Goal: Task Accomplishment & Management: Complete application form

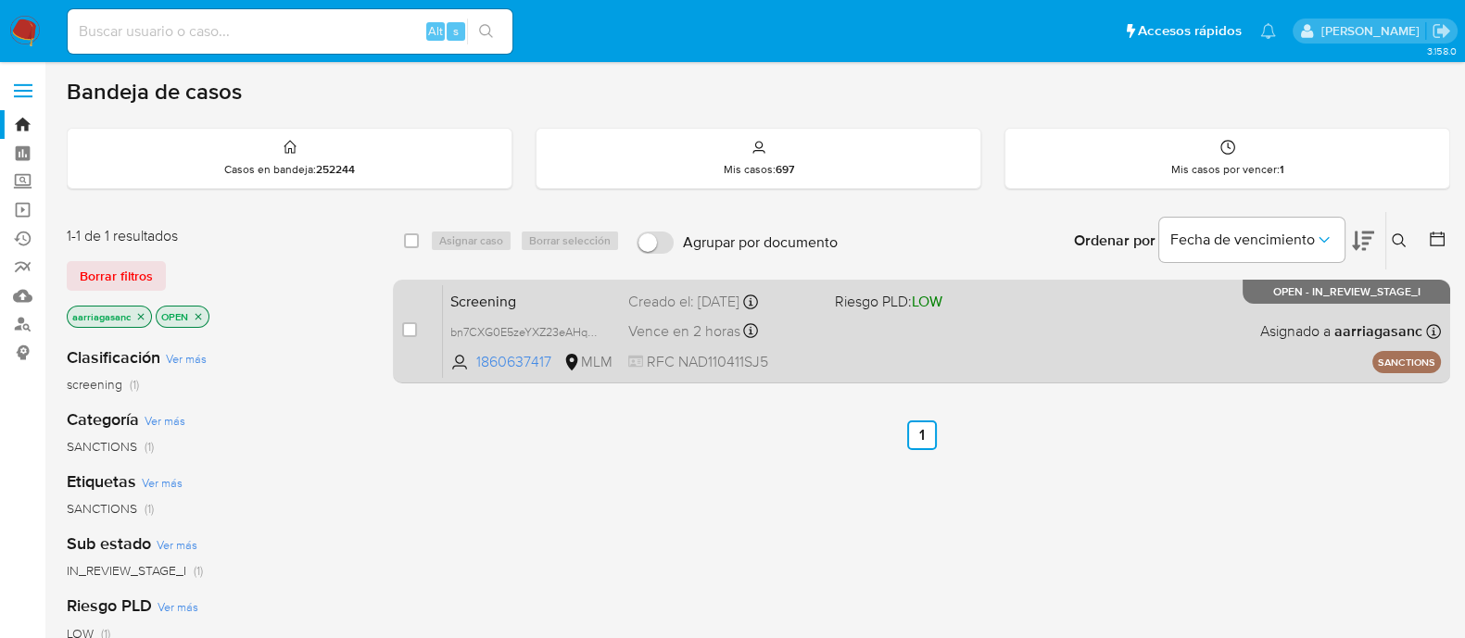
click at [921, 334] on div "Screening bn7CXG0E5zeYXZ23eAHqma8E 1860637417 MLM Riesgo PLD: LOW Creado el: 10…" at bounding box center [942, 331] width 998 height 94
click at [414, 334] on input "checkbox" at bounding box center [409, 329] width 15 height 15
checkbox input "true"
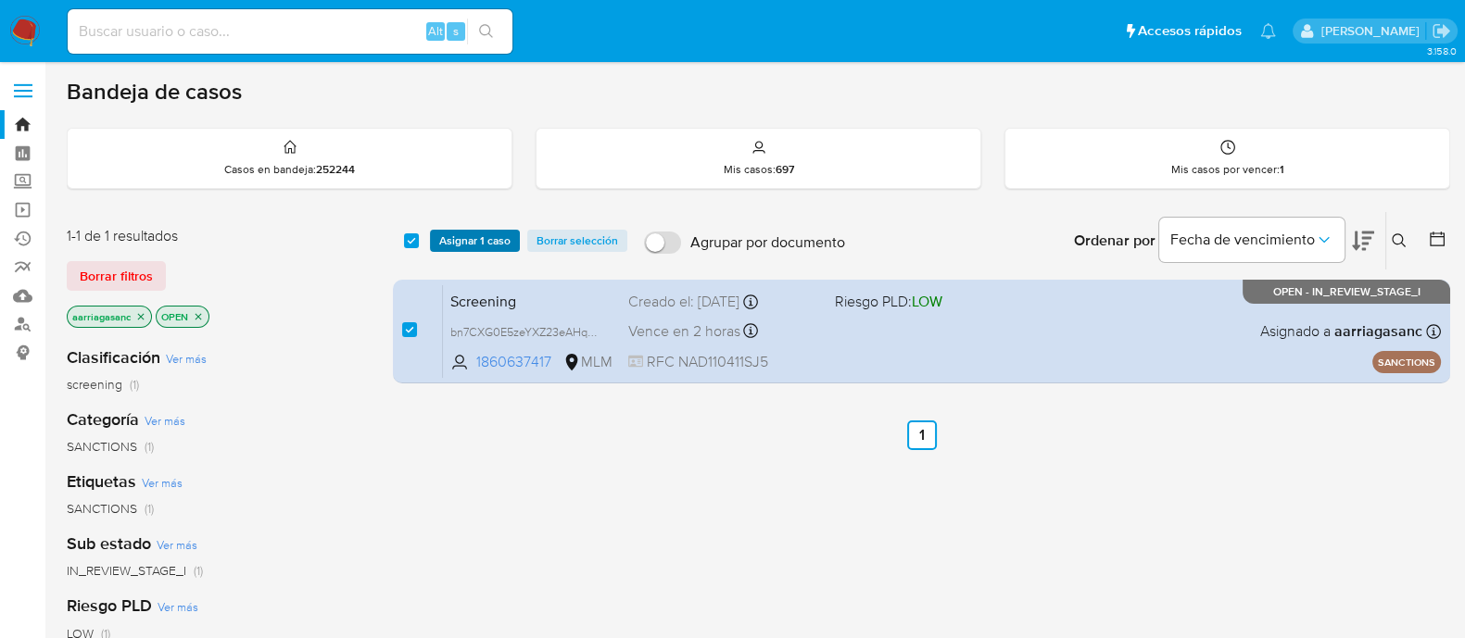
click at [455, 241] on span "Asignar 1 caso" at bounding box center [474, 241] width 71 height 19
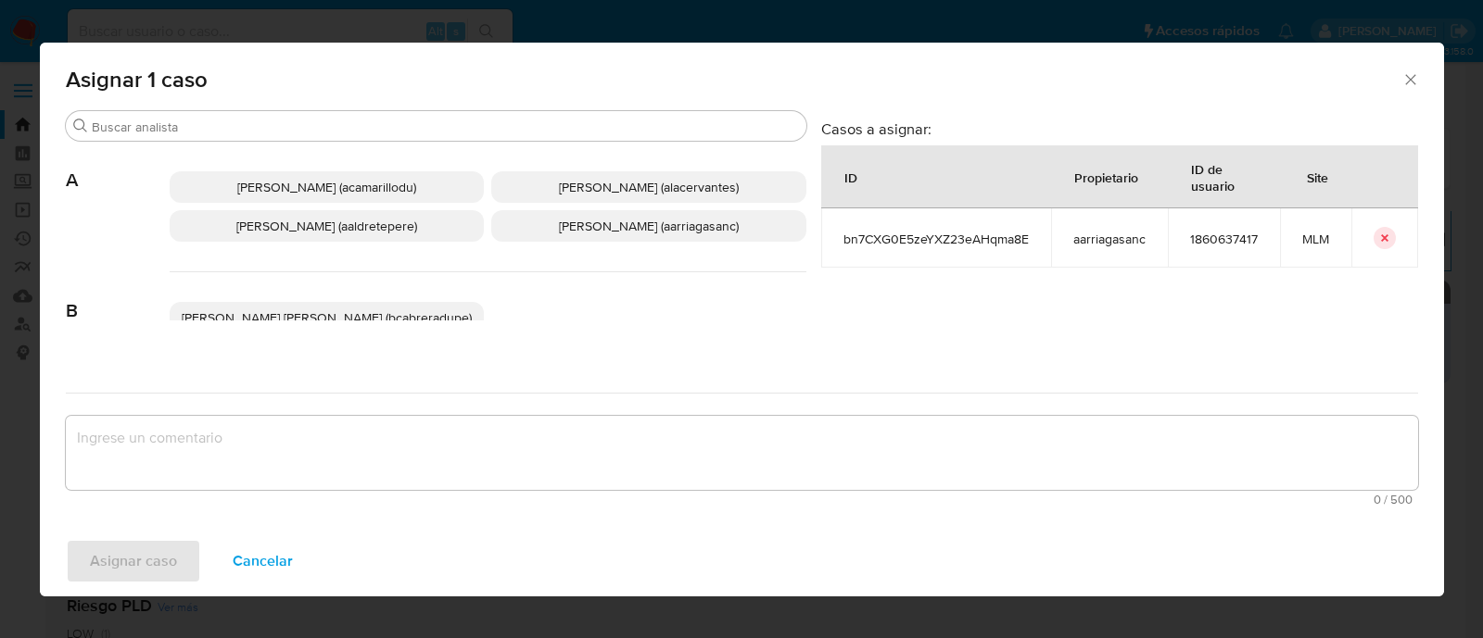
click at [602, 227] on span "Ana Maria Arriaga (aarriagasanc)" at bounding box center [649, 226] width 180 height 19
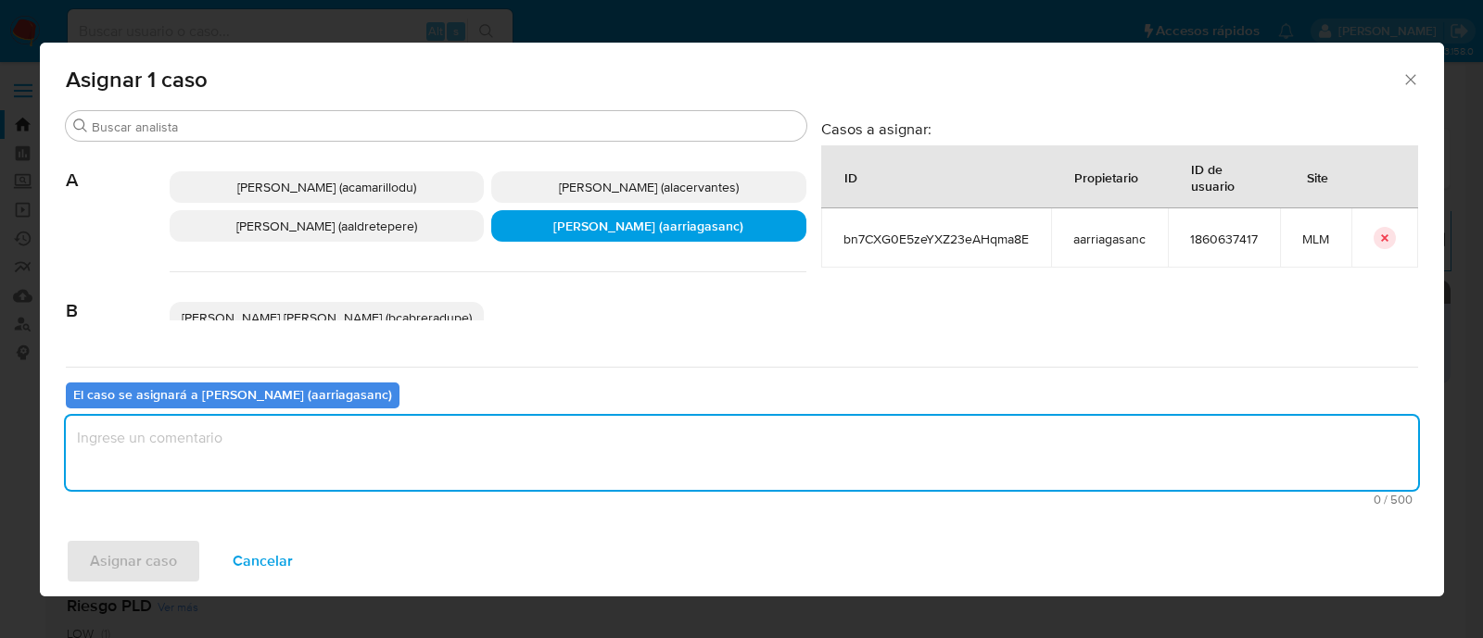
click at [584, 433] on textarea "assign-modal" at bounding box center [742, 453] width 1352 height 74
type textarea "AMAS"
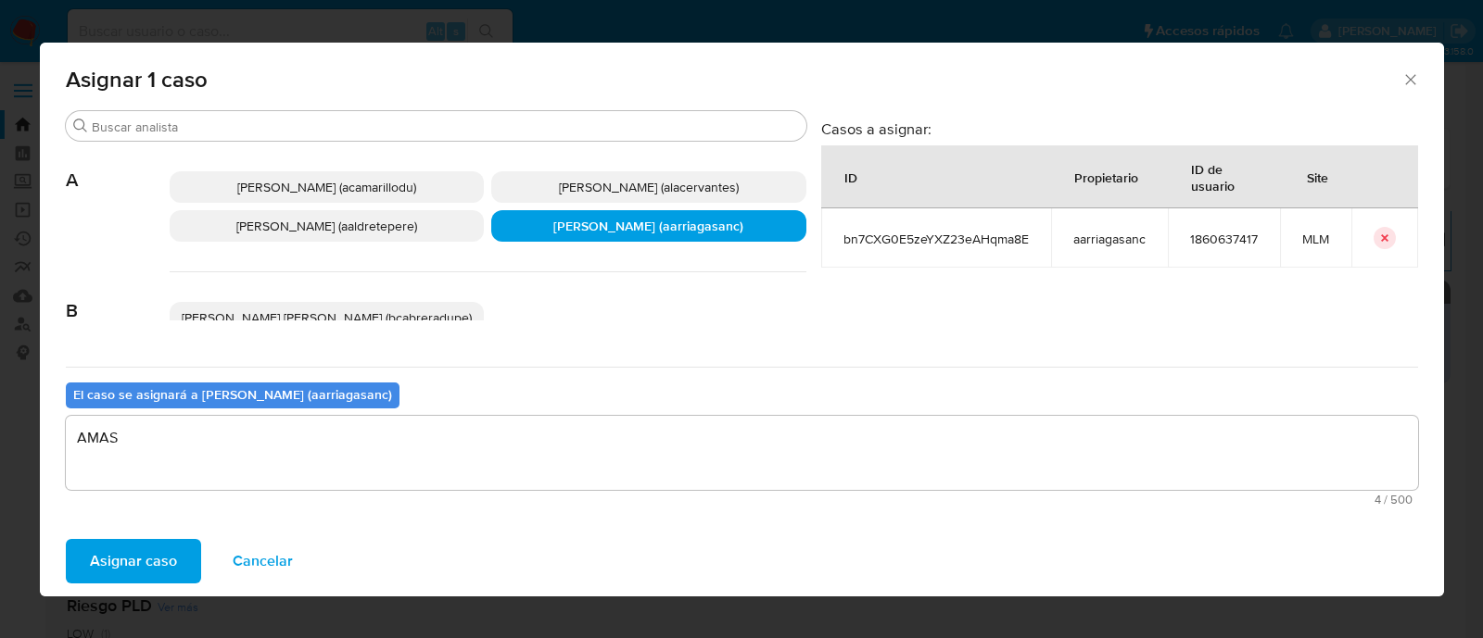
click at [97, 541] on span "Asignar caso" at bounding box center [133, 561] width 87 height 41
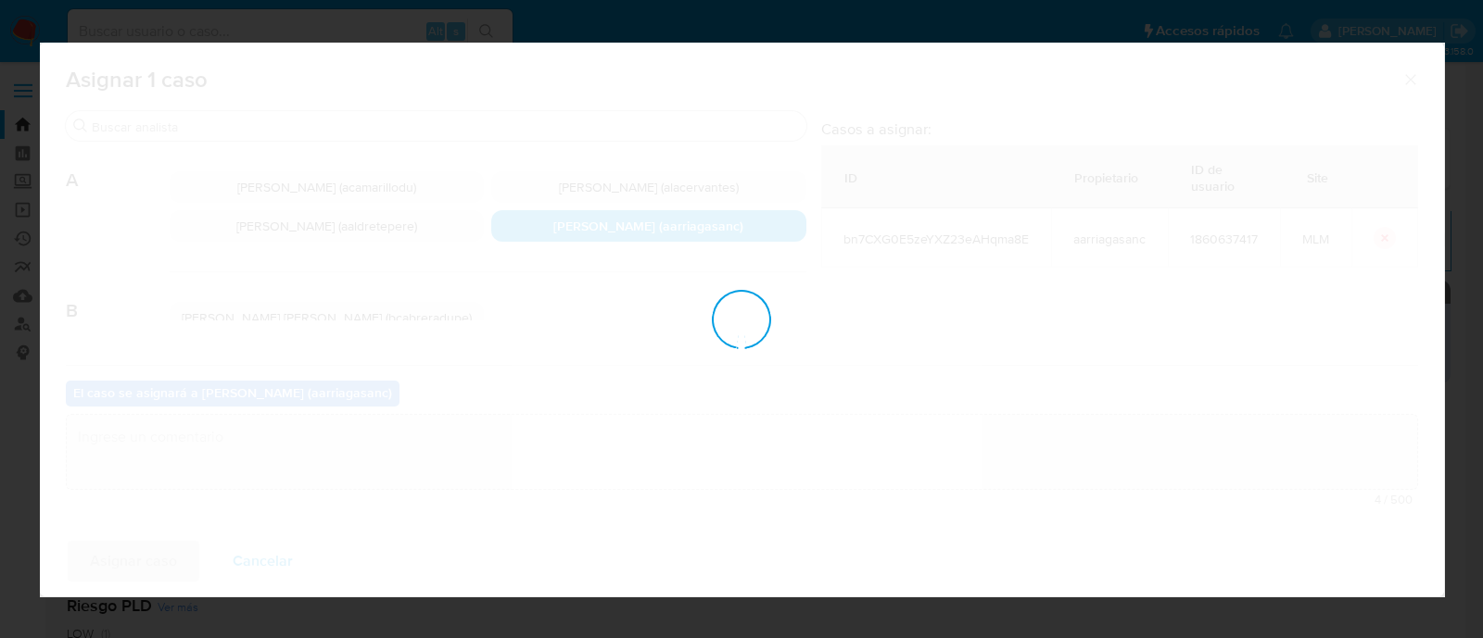
checkbox input "false"
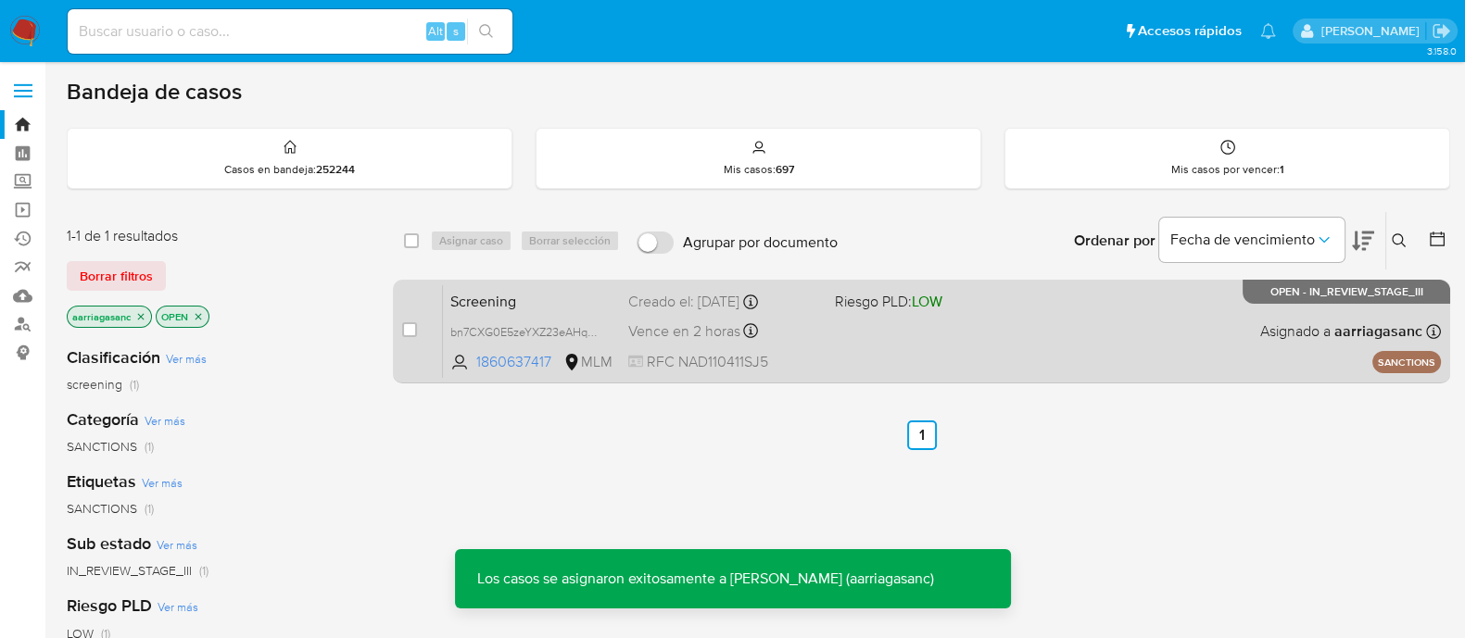
click at [996, 326] on div "Screening bn7CXG0E5zeYXZ23eAHqma8E 1860637417 MLM Riesgo PLD: LOW Creado el: 10…" at bounding box center [942, 331] width 998 height 94
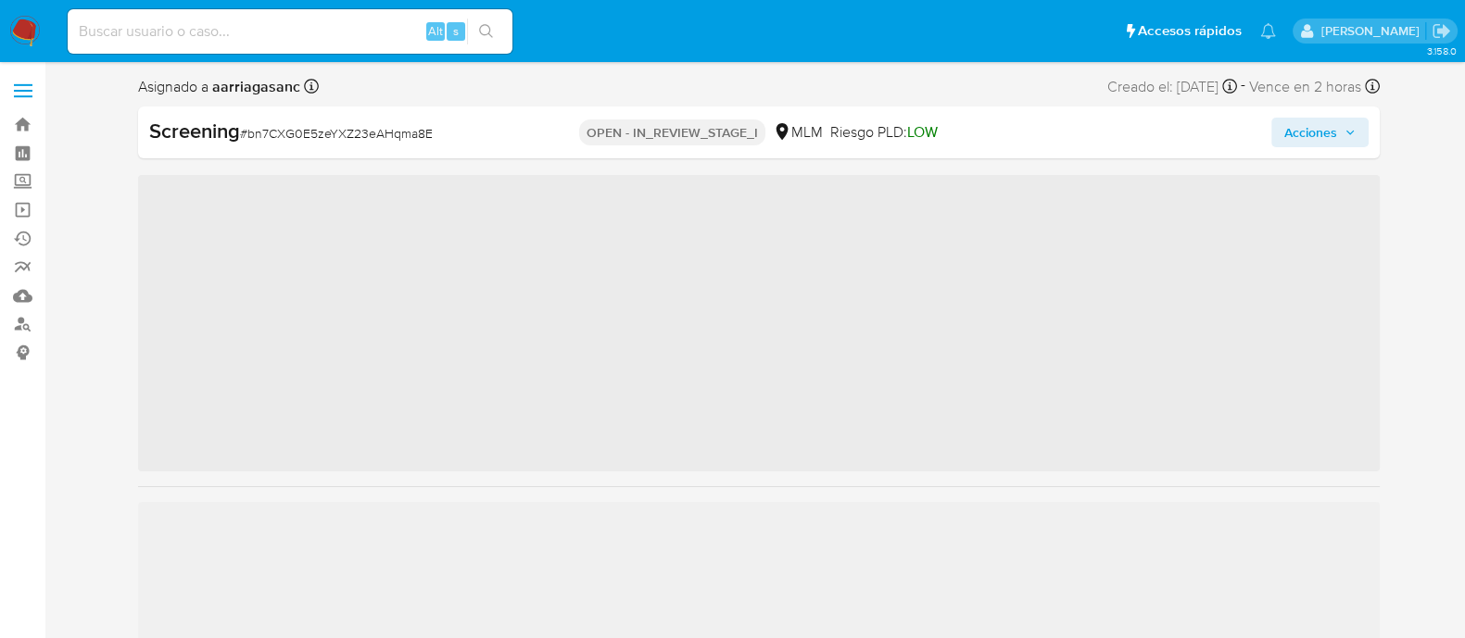
scroll to position [782, 0]
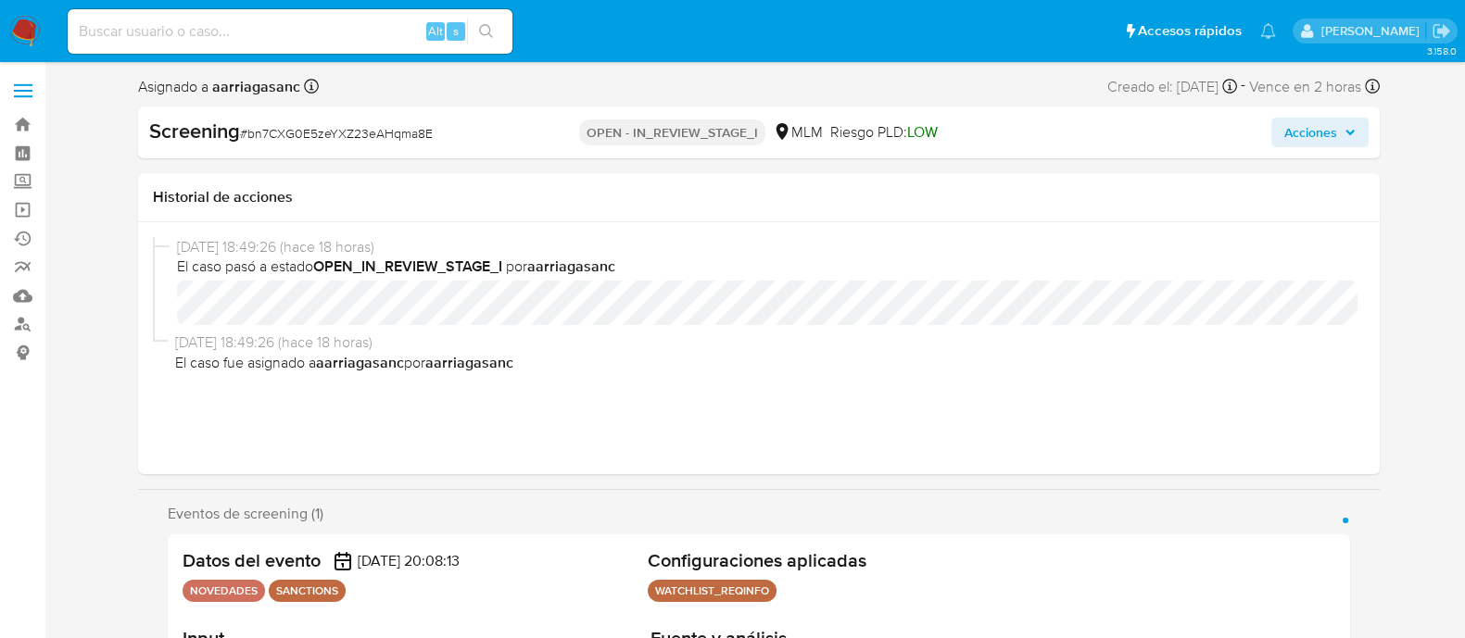
select select "10"
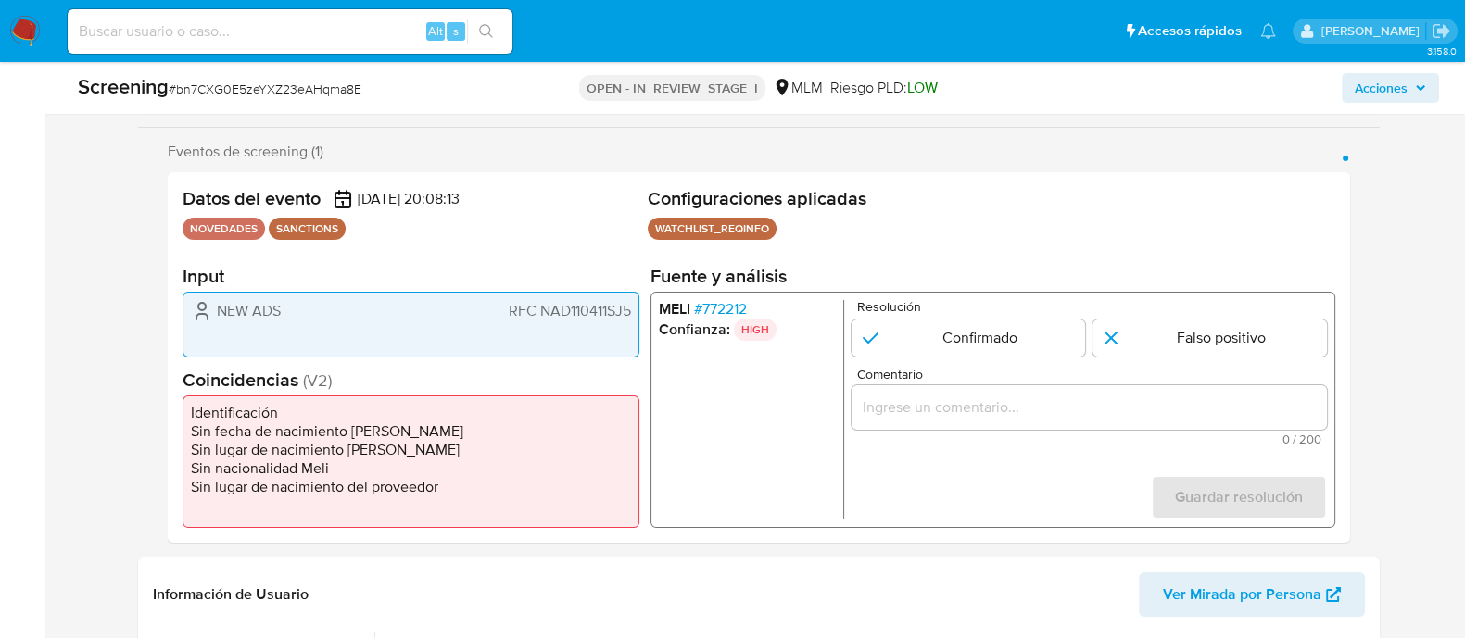
scroll to position [347, 0]
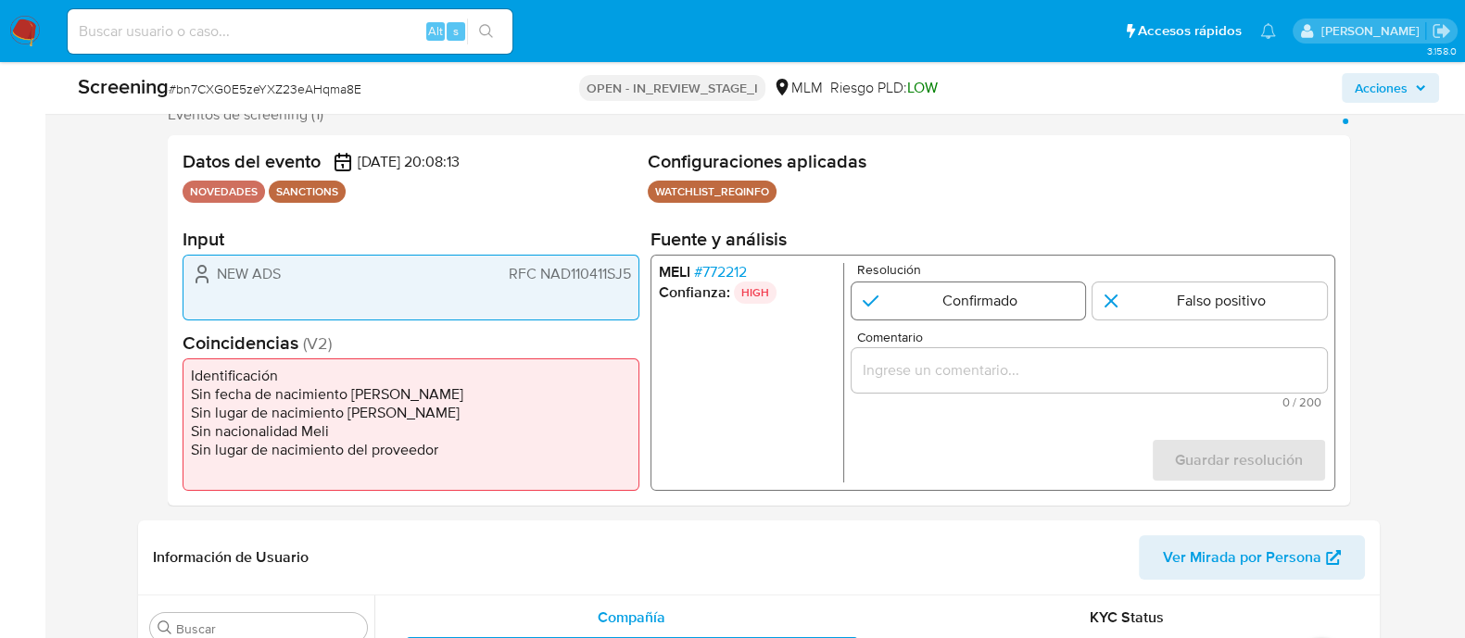
click at [925, 316] on input "1 de 1" at bounding box center [968, 301] width 234 height 37
radio input "true"
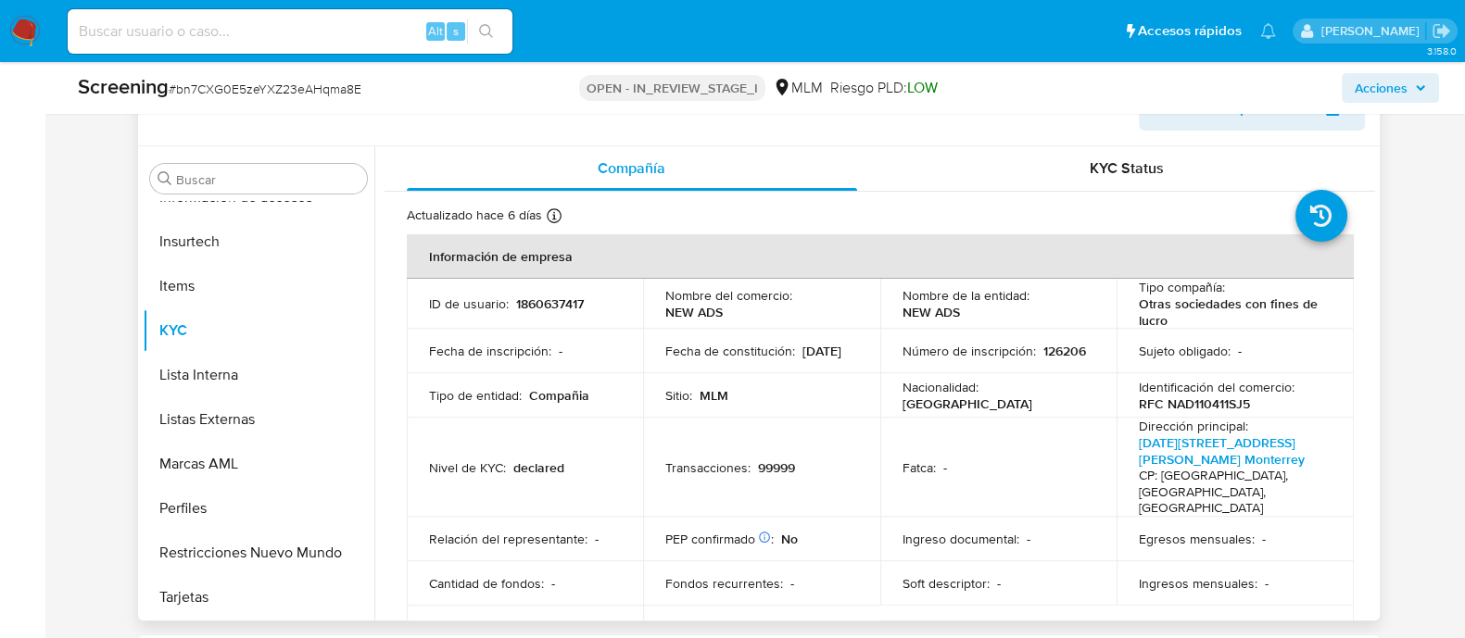
scroll to position [810, 0]
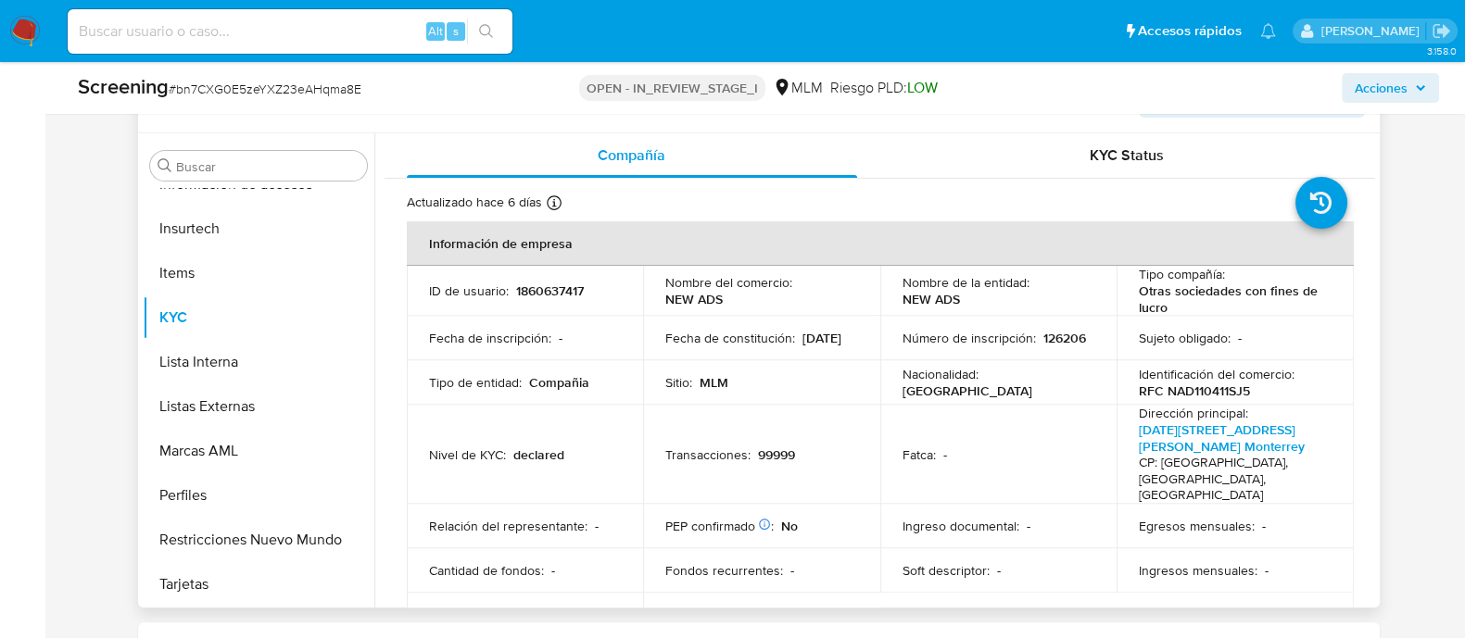
click at [926, 431] on td "Fatca : -" at bounding box center [998, 454] width 237 height 99
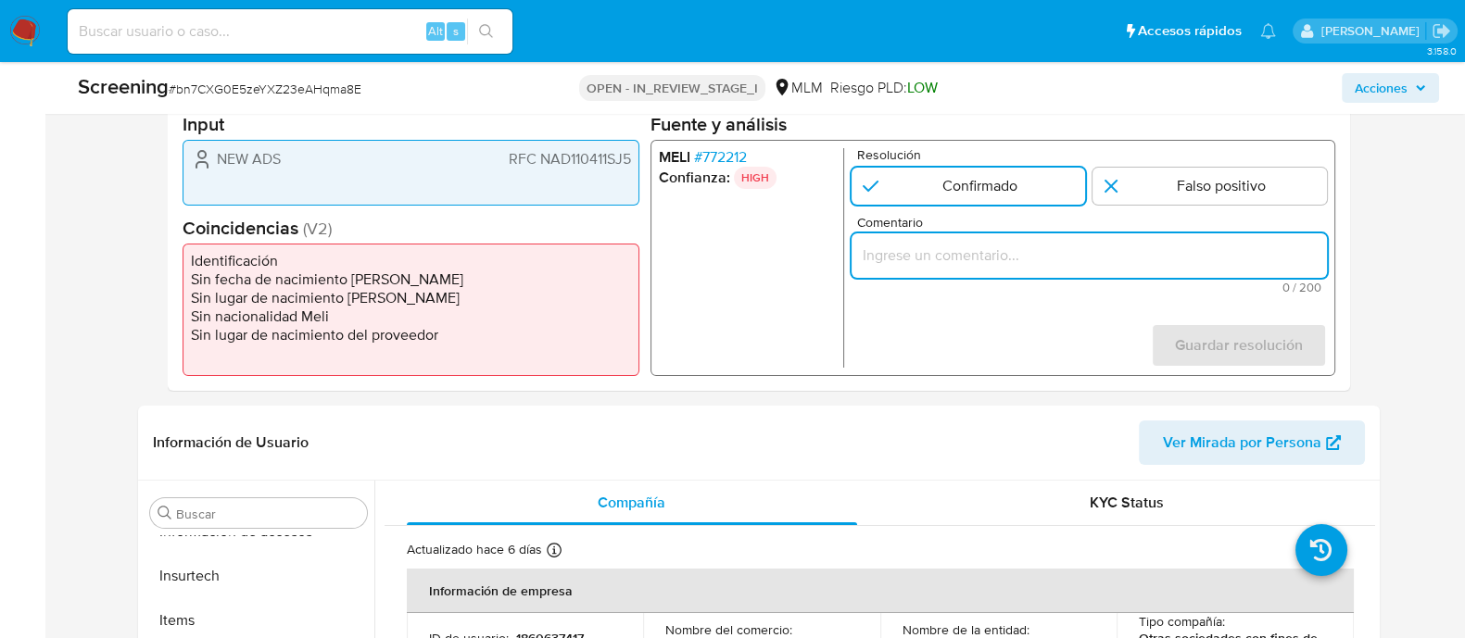
click at [1028, 249] on input "Comentario" at bounding box center [1088, 256] width 475 height 24
paste input "SE CONFIRMA COINCIDENCIA CON PERSONA FISICA EN LISTA REQUINFO POR NOMBRE COMPLE…"
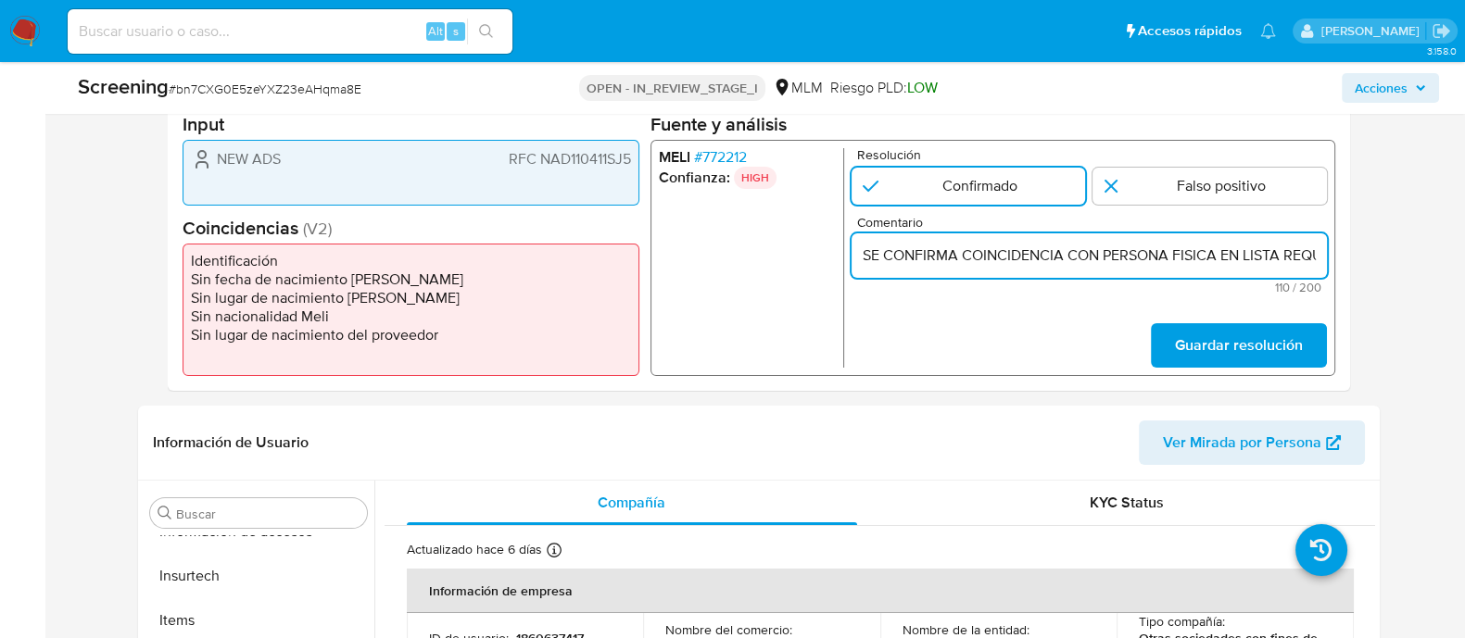
scroll to position [0, 443]
type input "SE CONFIRMA COINCIDENCIA CON PERSONA FISICA EN LISTA REQUINFO POR NOMBRE COMPLE…"
click at [1194, 359] on span "Guardar resolución" at bounding box center [1238, 345] width 128 height 41
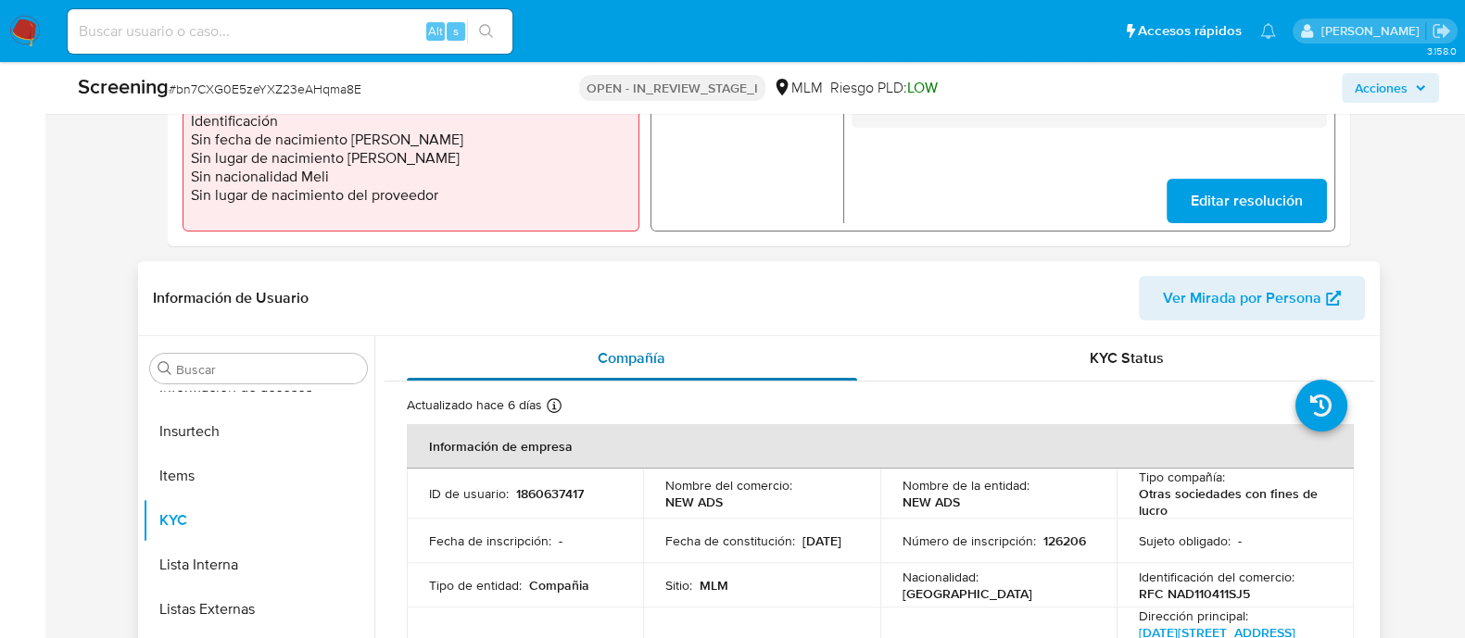
scroll to position [926, 0]
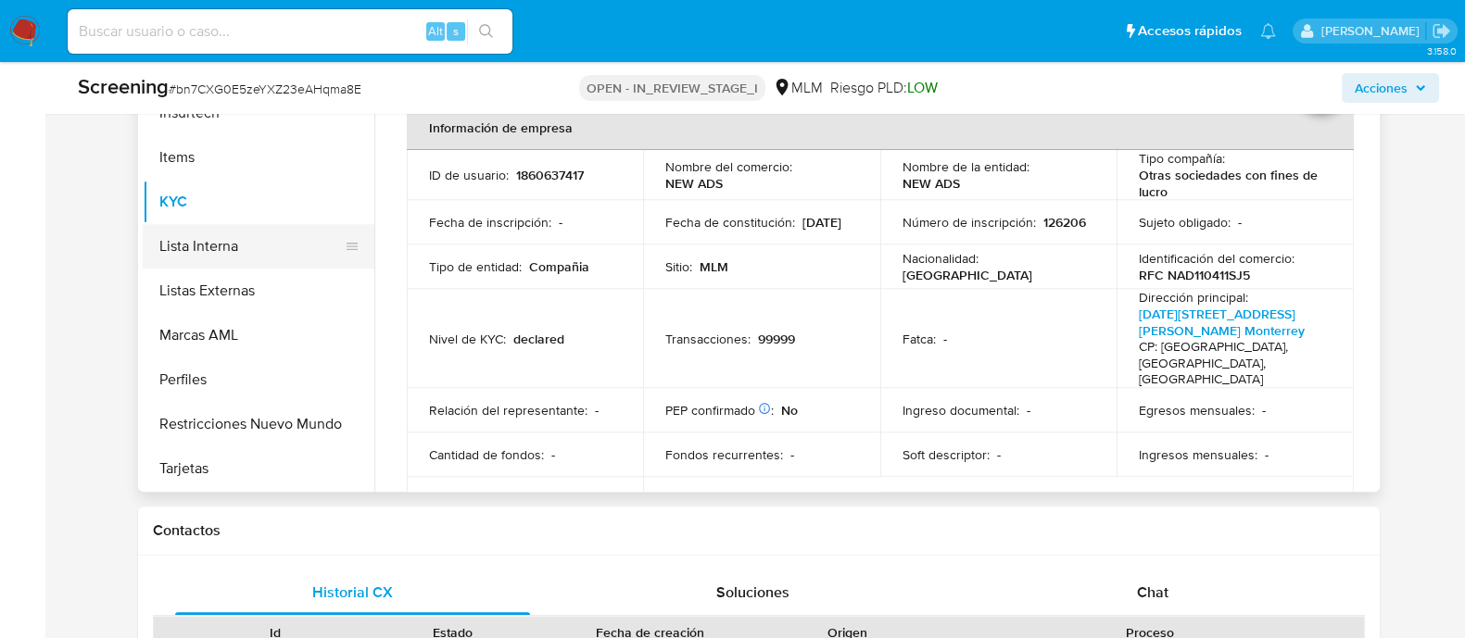
click at [240, 233] on button "Lista Interna" at bounding box center [251, 246] width 217 height 44
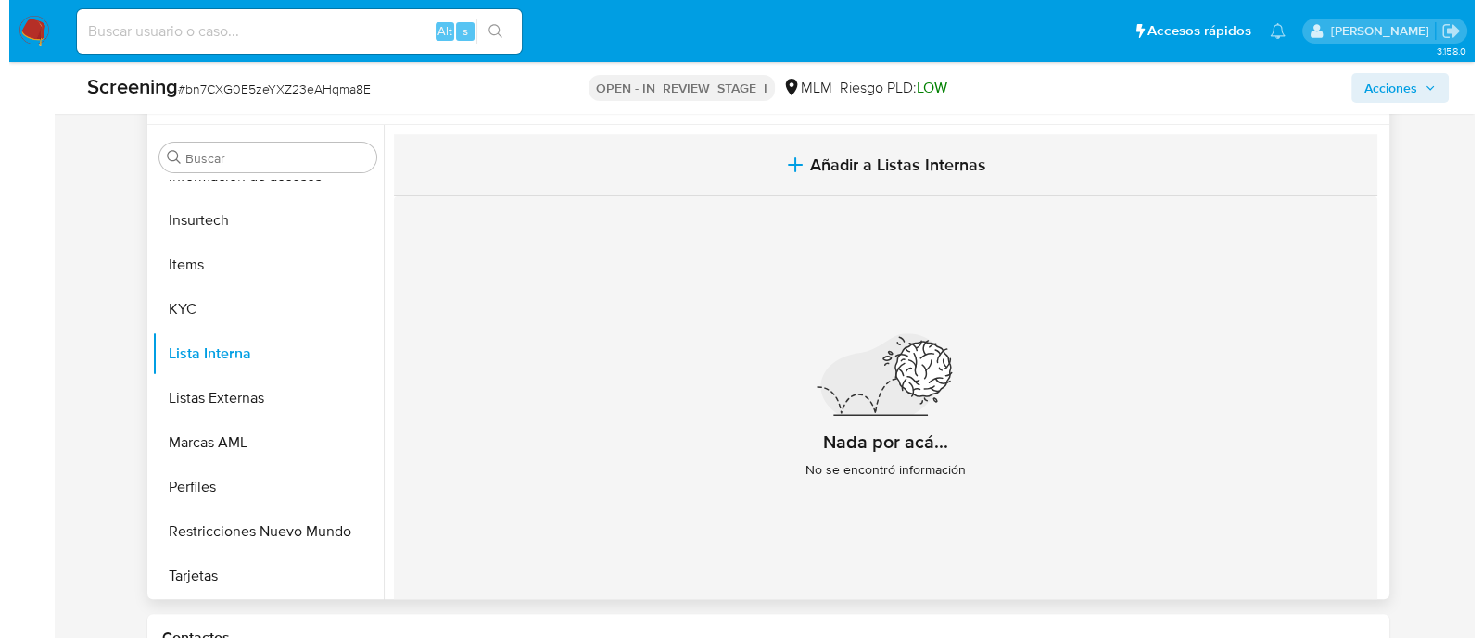
scroll to position [695, 0]
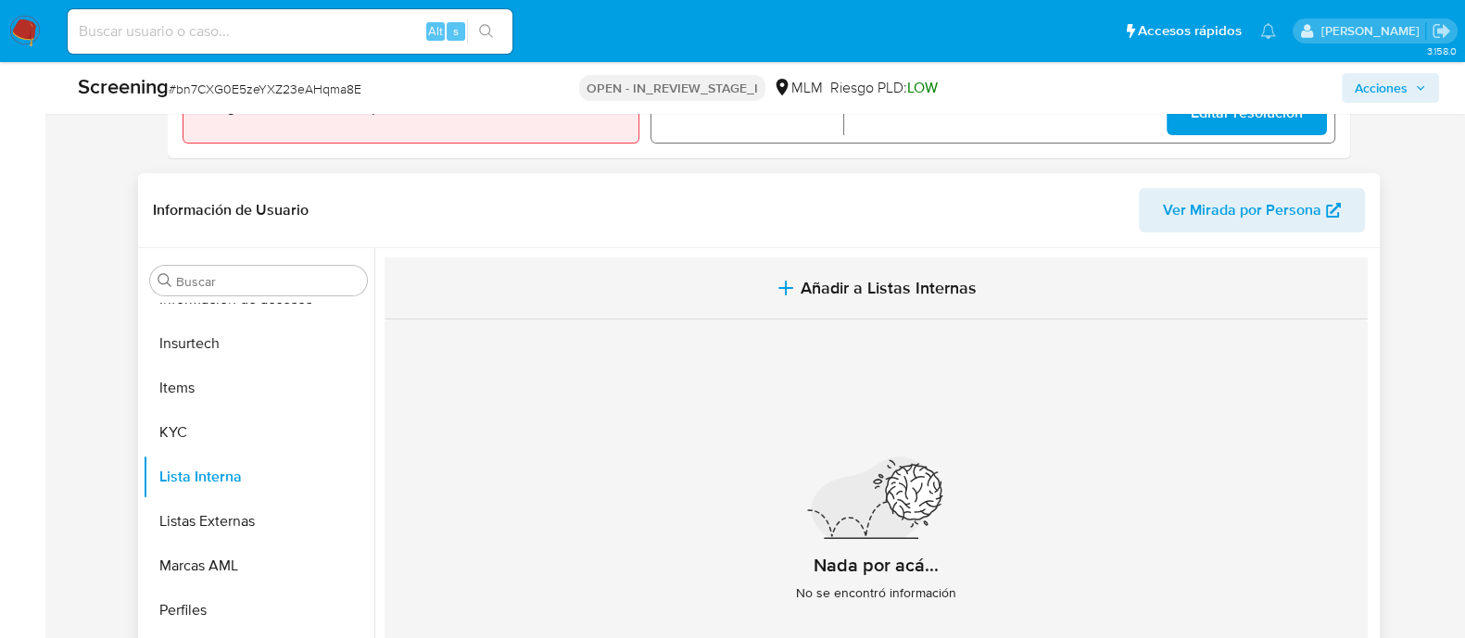
click at [827, 284] on span "Añadir a Listas Internas" at bounding box center [889, 288] width 176 height 20
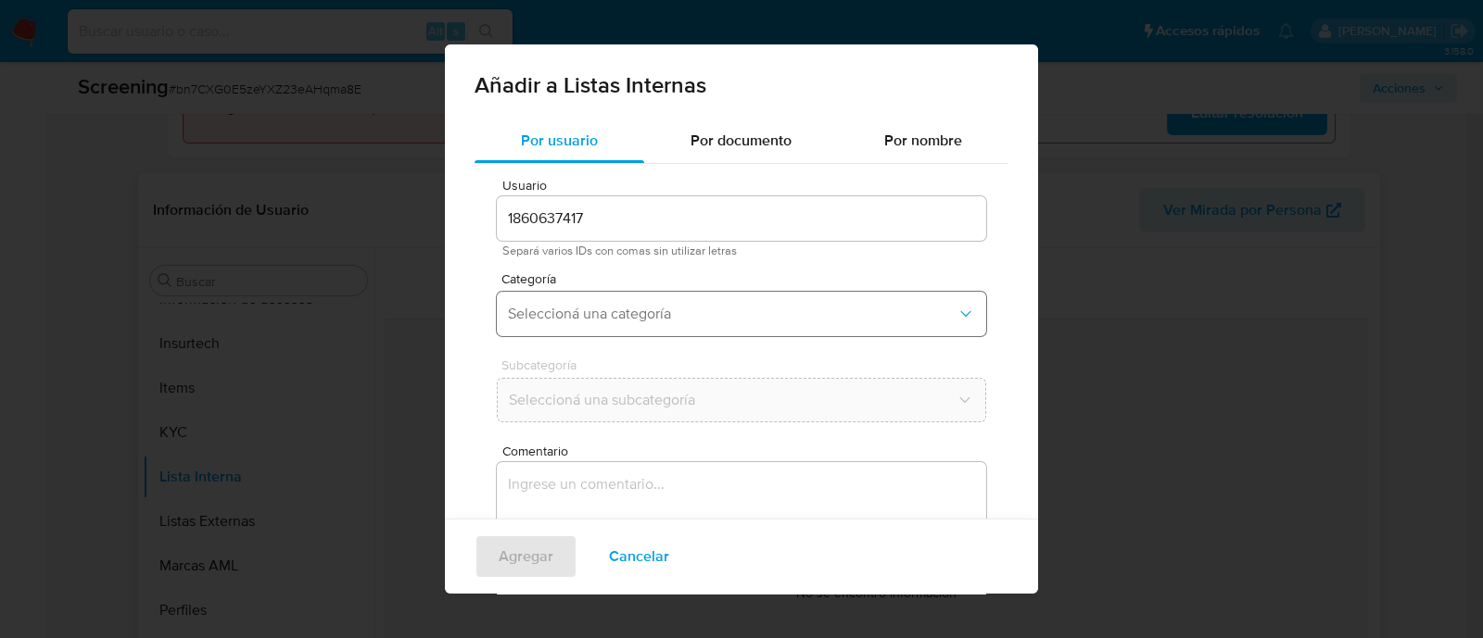
click at [671, 303] on button "Seleccioná una categoría" at bounding box center [741, 314] width 489 height 44
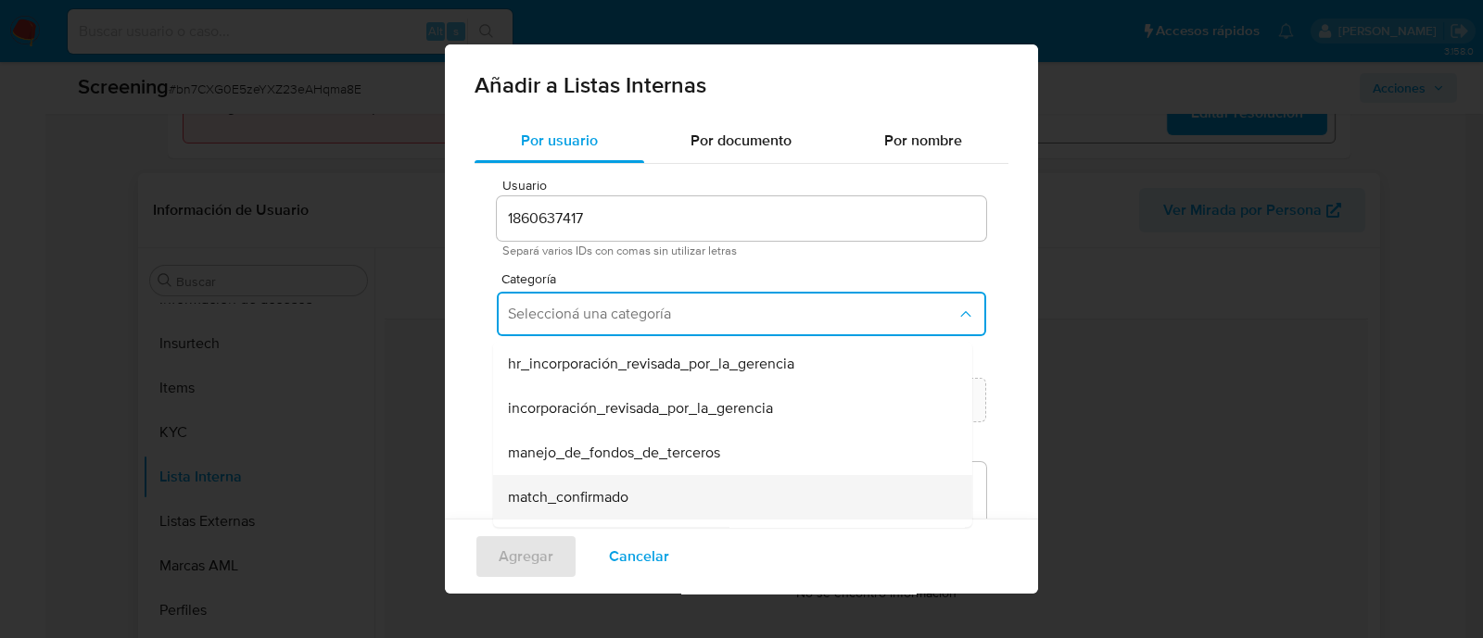
click at [573, 497] on span "match_confirmado" at bounding box center [568, 497] width 120 height 19
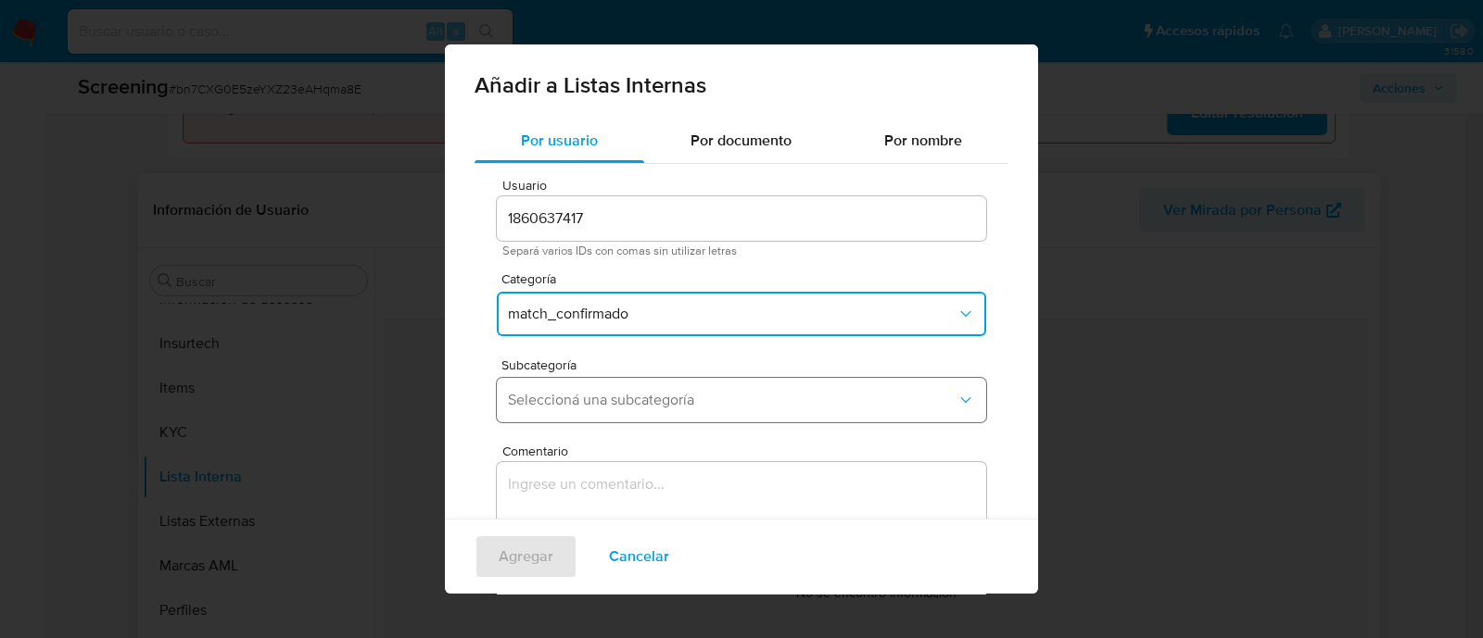
click at [578, 407] on span "Seleccioná una subcategoría" at bounding box center [732, 400] width 448 height 19
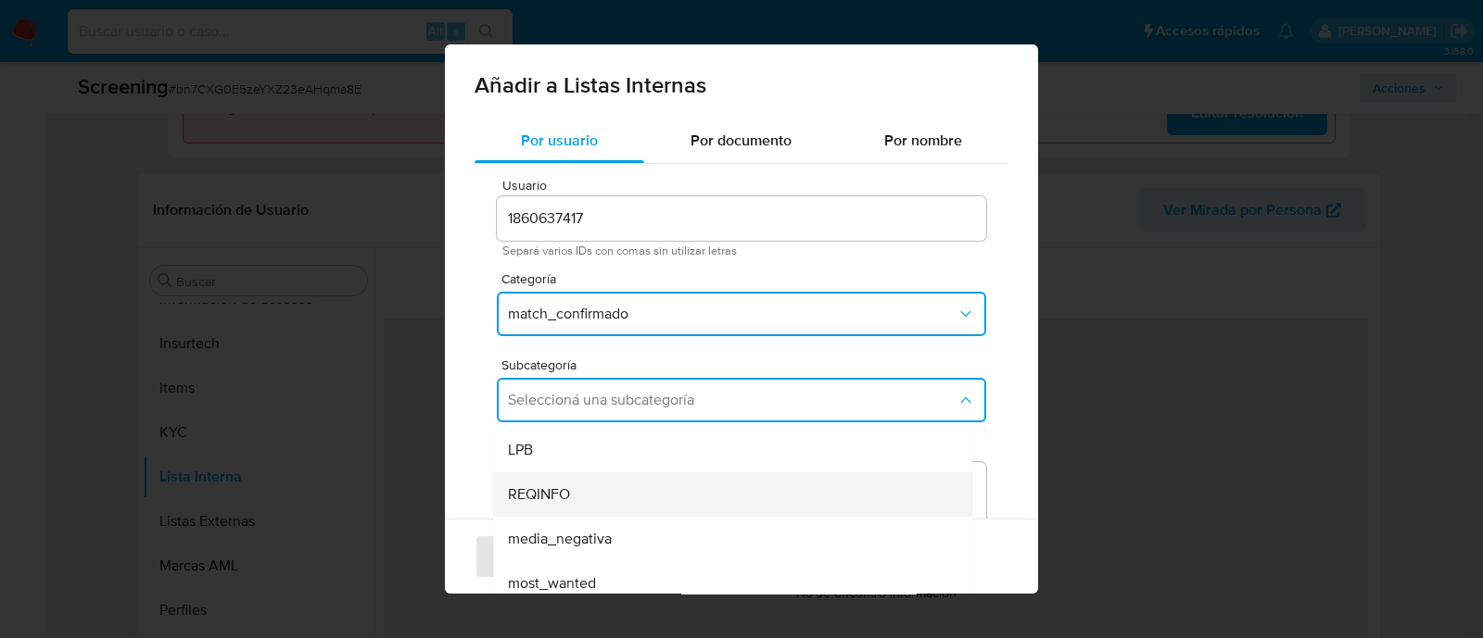
click at [532, 487] on span "REQINFO" at bounding box center [539, 495] width 62 height 19
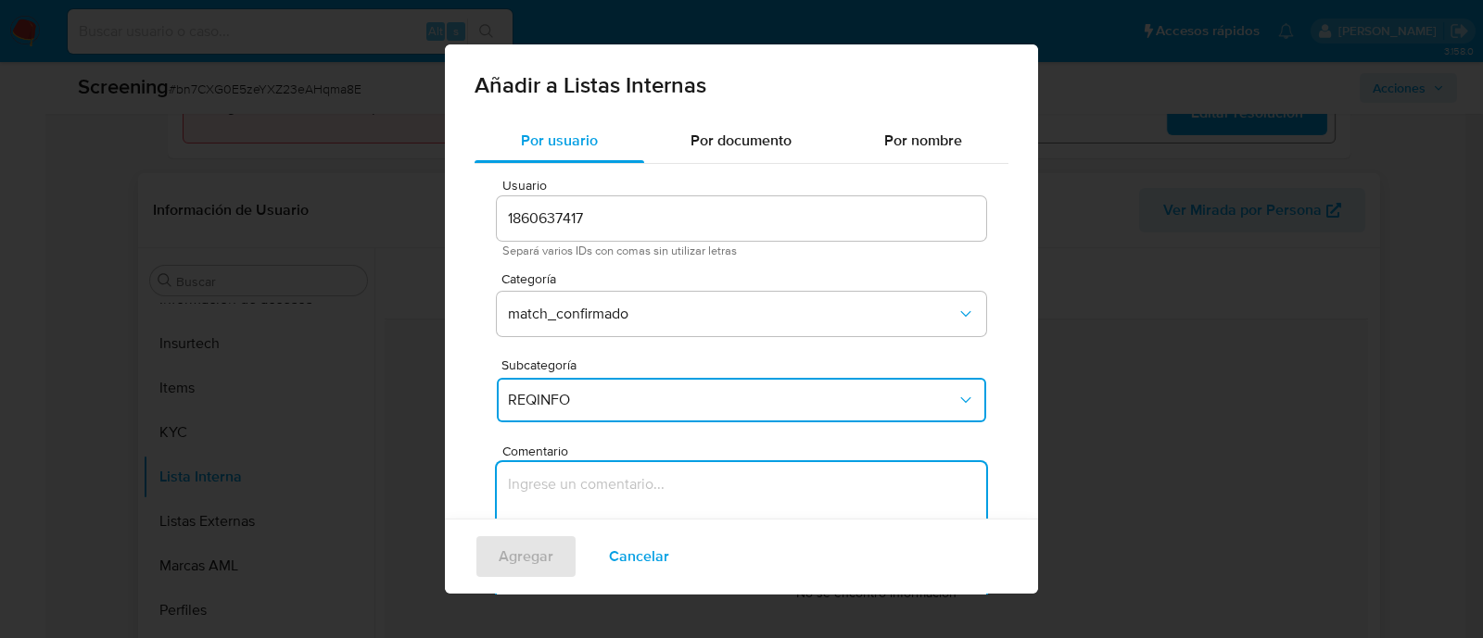
click at [532, 487] on textarea "Comentario" at bounding box center [741, 551] width 489 height 178
type textarea "SE CONFIRMA COINCIDENCIA CON PERSONA FISICA EN LISTA REQUINFO POR NOMBRE COMPLE…"
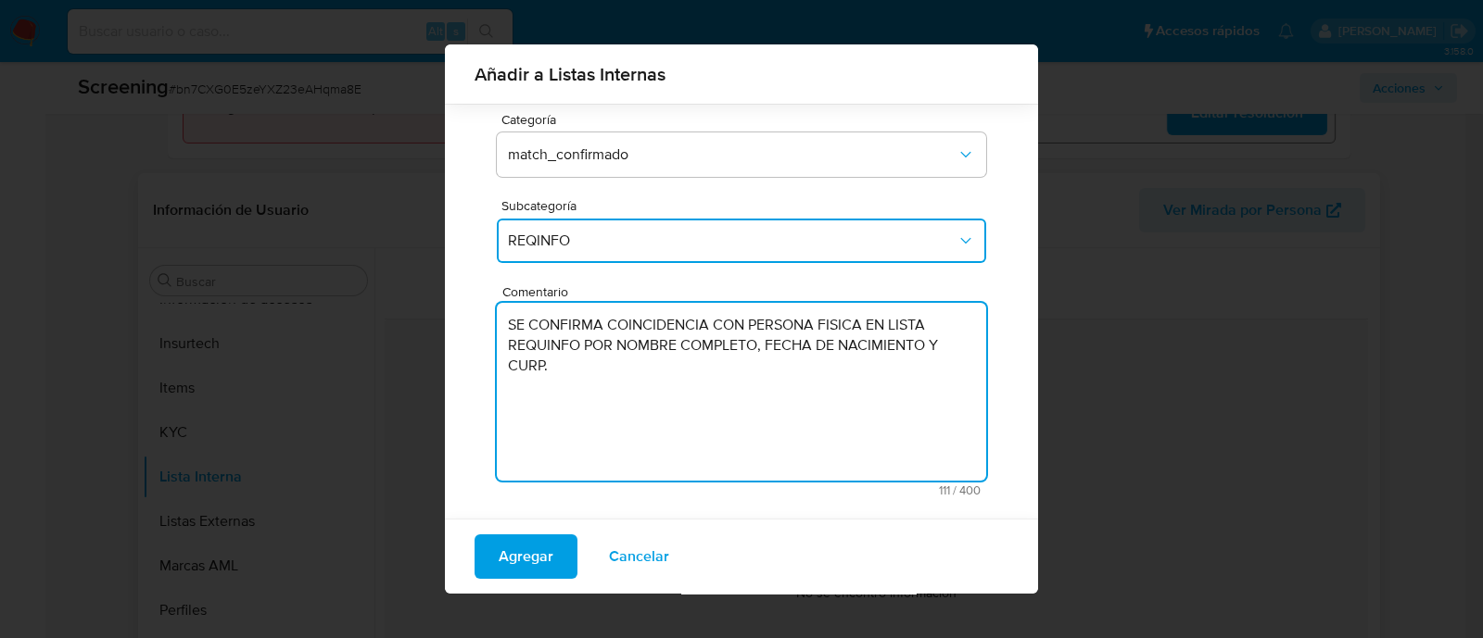
scroll to position [152, 0]
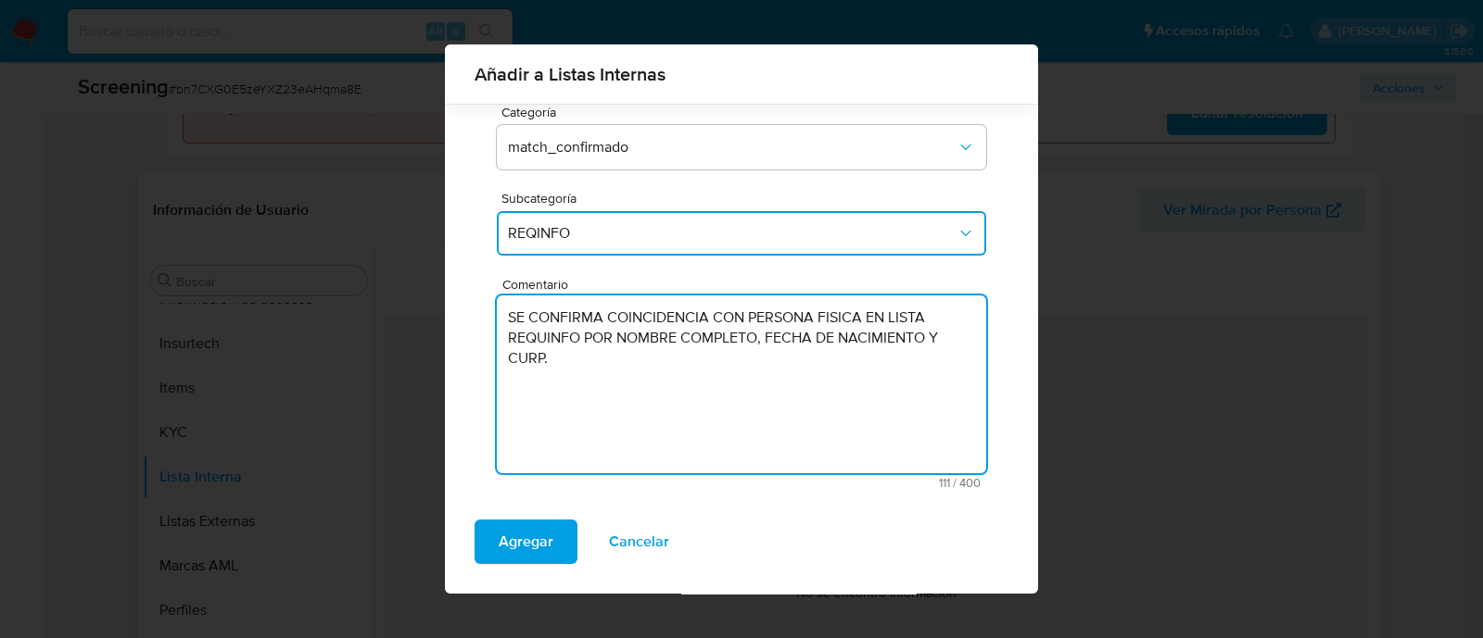
drag, startPoint x: 570, startPoint y: 377, endPoint x: 502, endPoint y: 317, distance: 90.6
click at [502, 317] on textarea "SE CONFIRMA COINCIDENCIA CON PERSONA FISICA EN LISTA REQUINFO POR NOMBRE COMPLE…" at bounding box center [741, 385] width 489 height 178
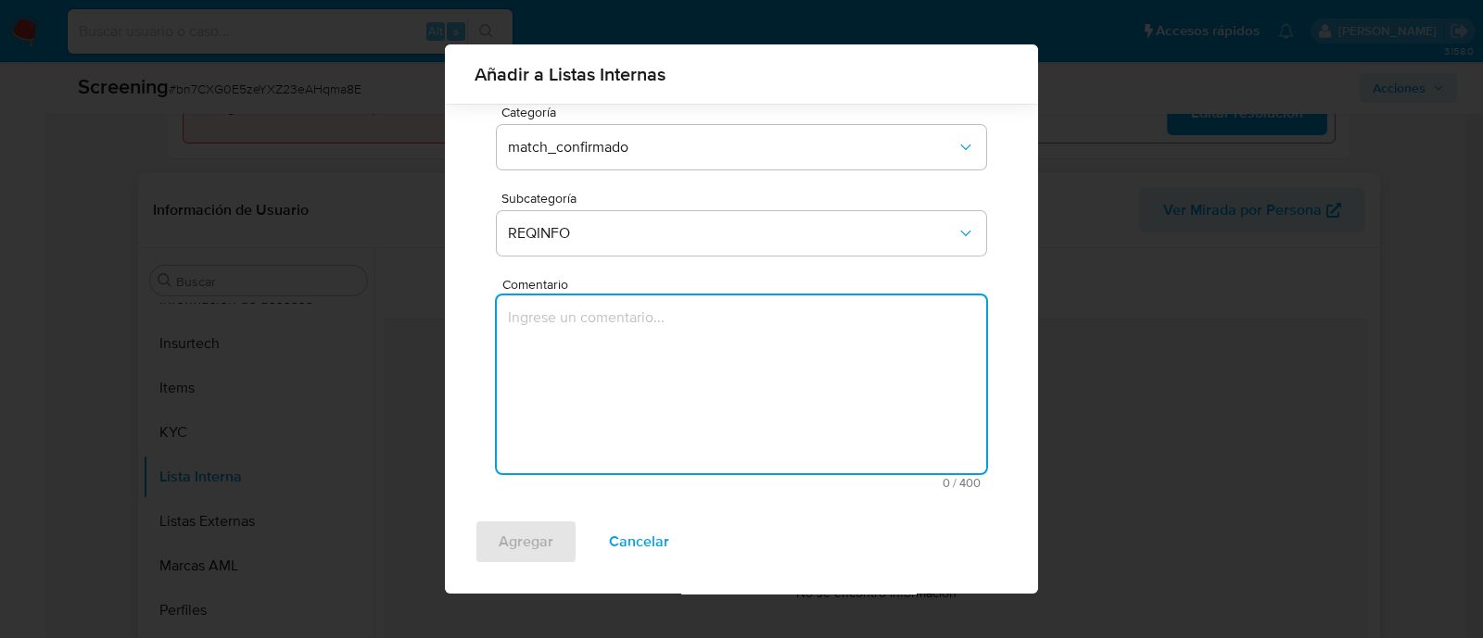
click at [669, 374] on textarea "Comentario" at bounding box center [741, 385] width 489 height 178
paste textarea "SE CONFIRMA CONCIDENCIA CON CLIENTE, PERSONA MORAL EN LISTA REQUINFO POR RAZON …"
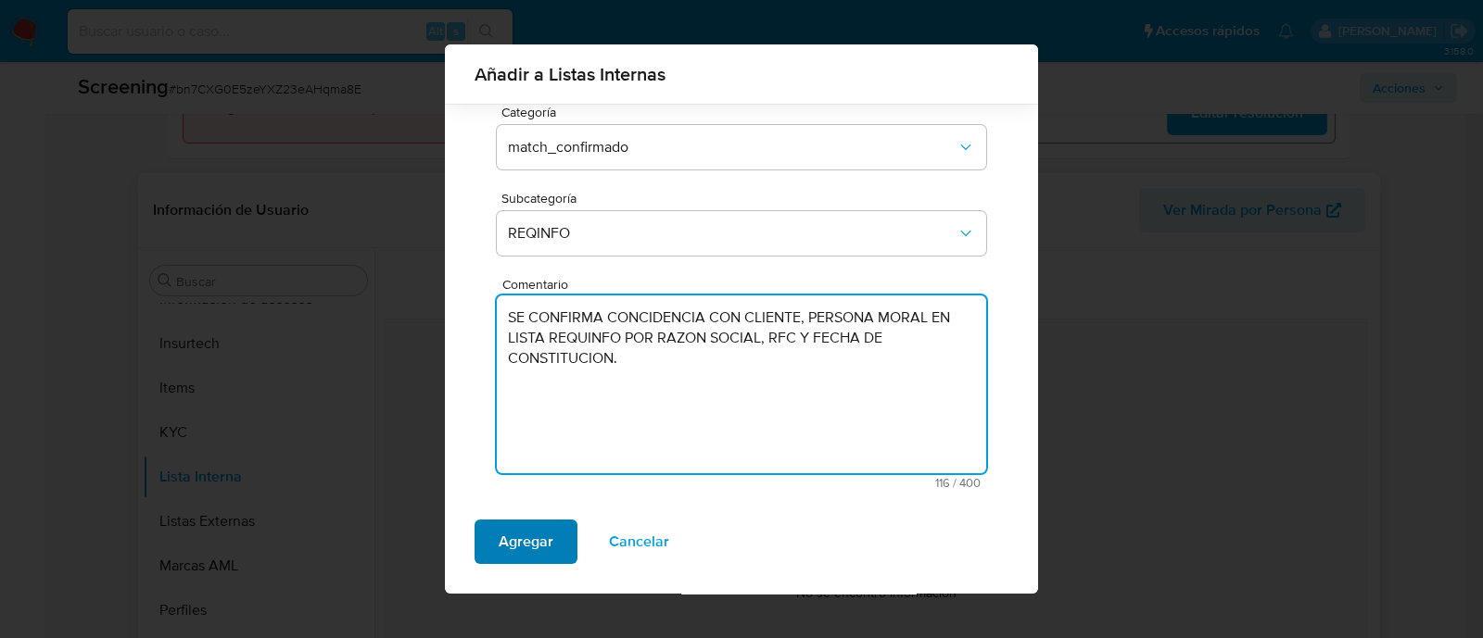
type textarea "SE CONFIRMA CONCIDENCIA CON CLIENTE, PERSONA MORAL EN LISTA REQUINFO POR RAZON …"
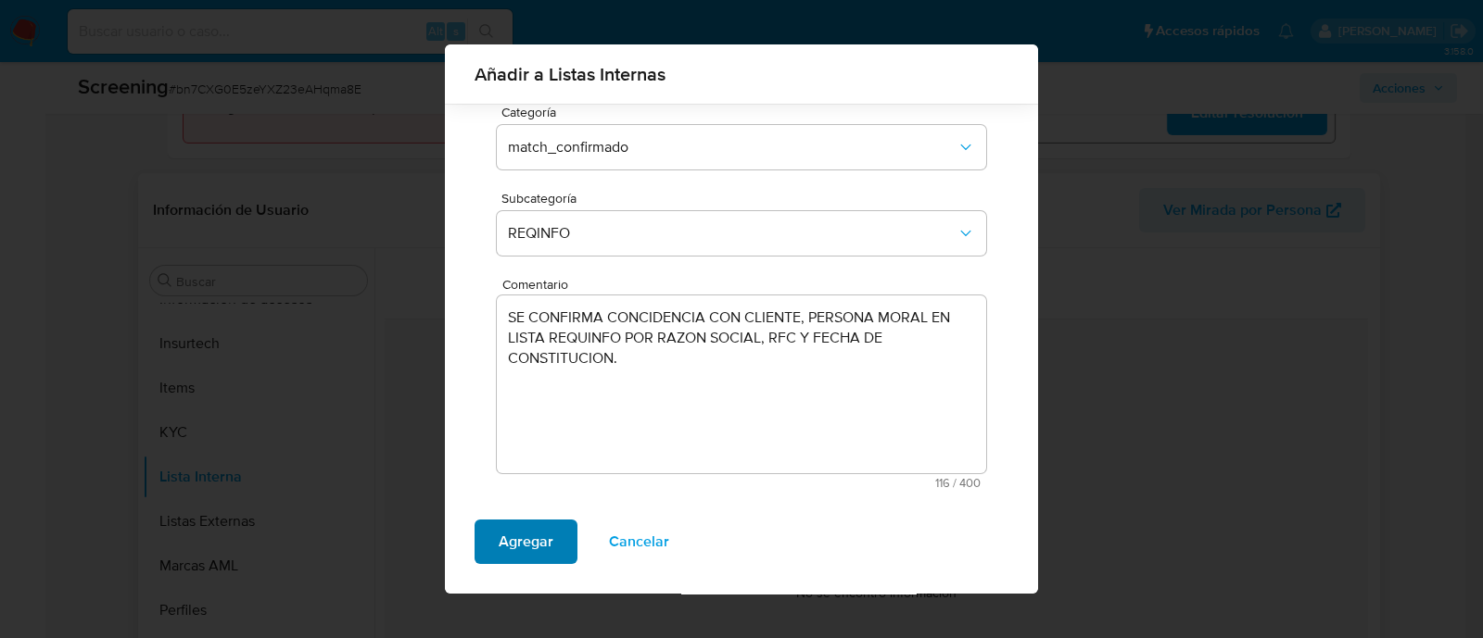
click at [509, 541] on span "Agregar" at bounding box center [526, 542] width 55 height 41
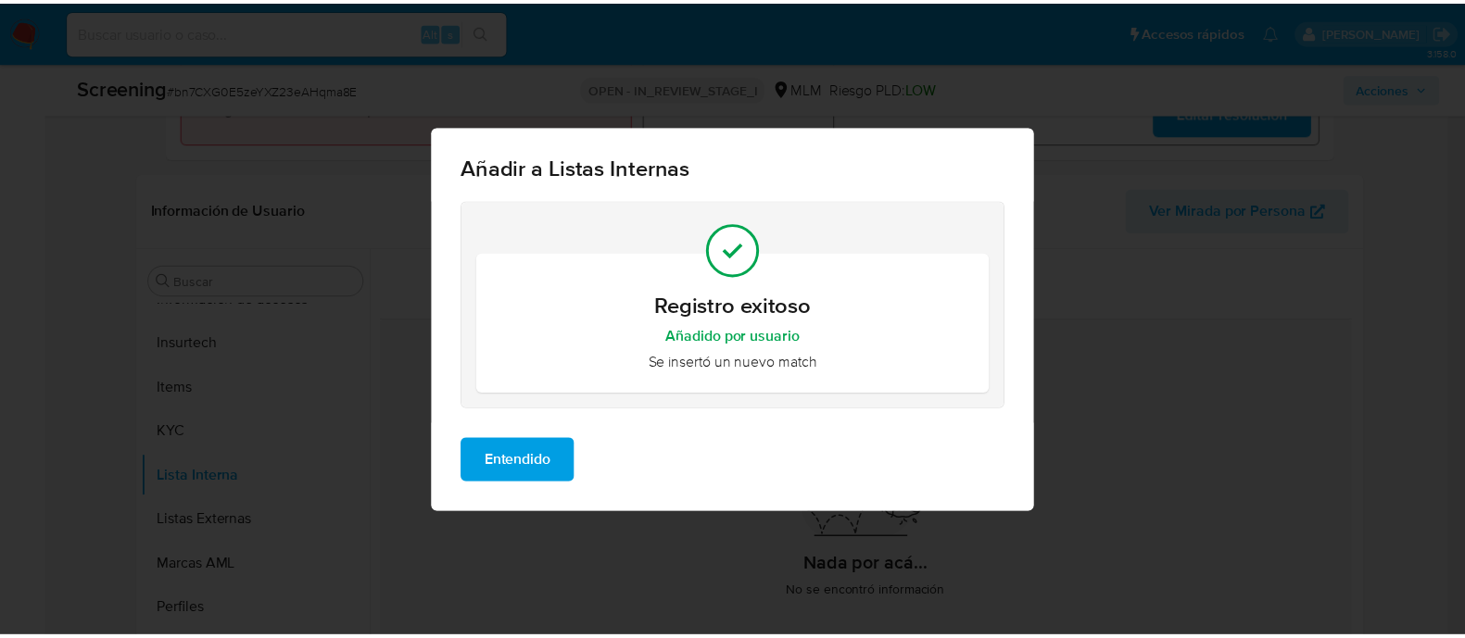
scroll to position [0, 0]
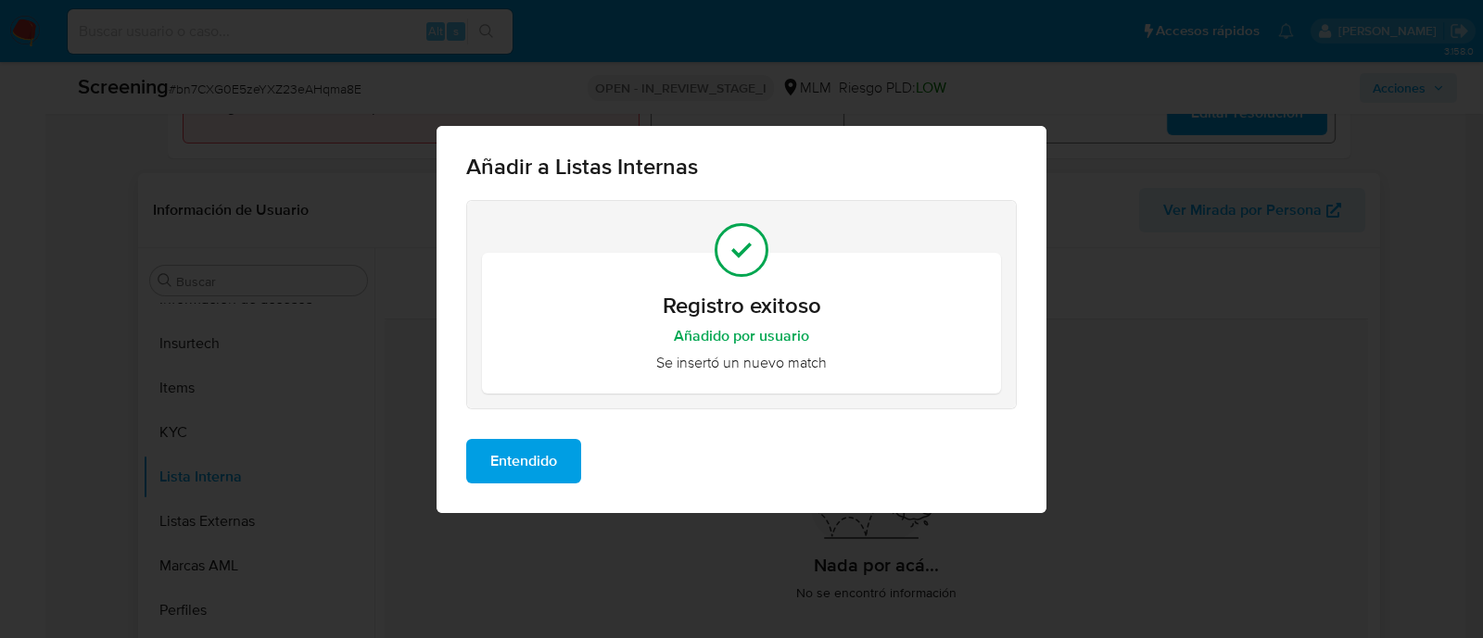
click at [524, 451] on span "Entendido" at bounding box center [523, 461] width 67 height 41
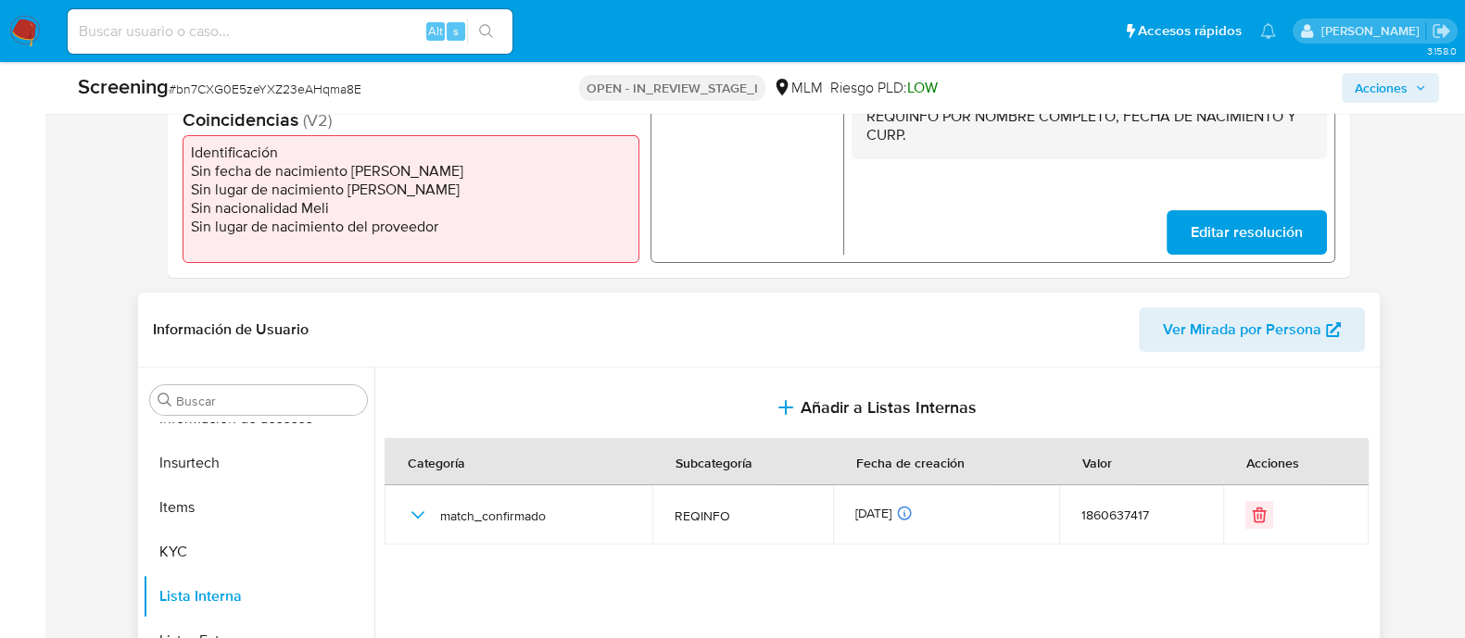
scroll to position [231, 0]
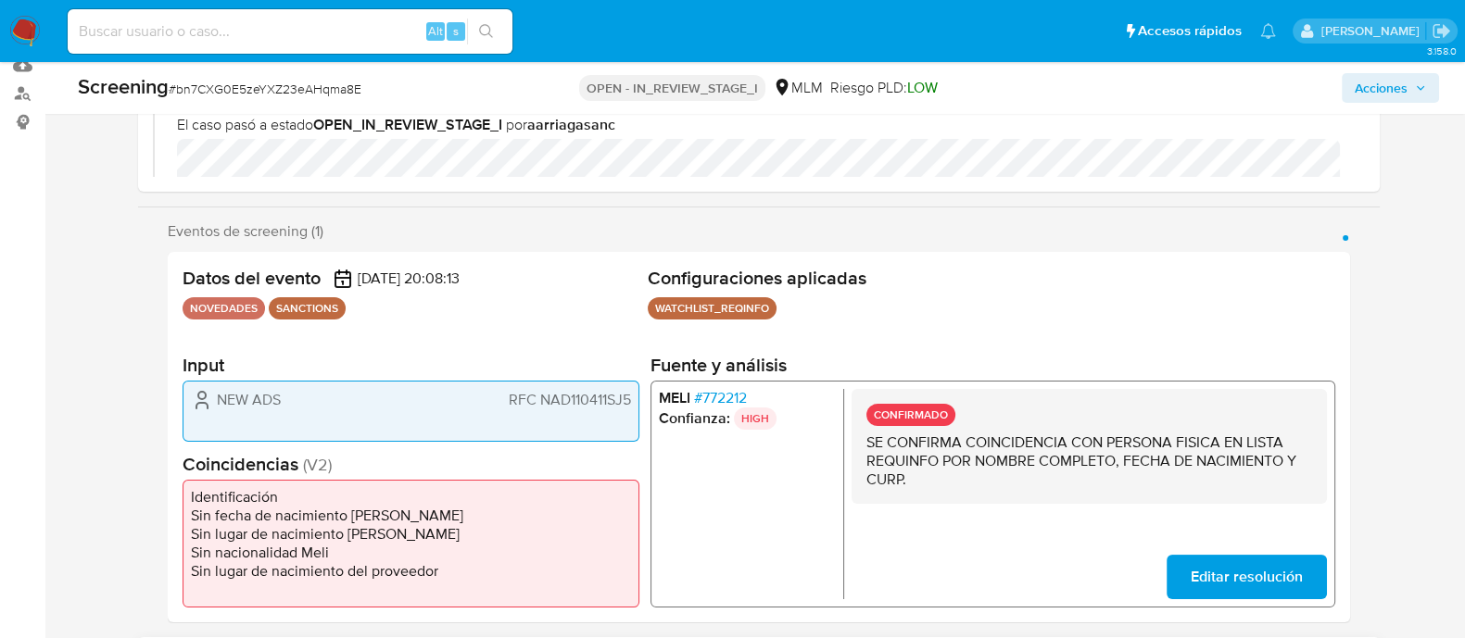
click at [1246, 578] on span "Editar resolución" at bounding box center [1246, 577] width 112 height 41
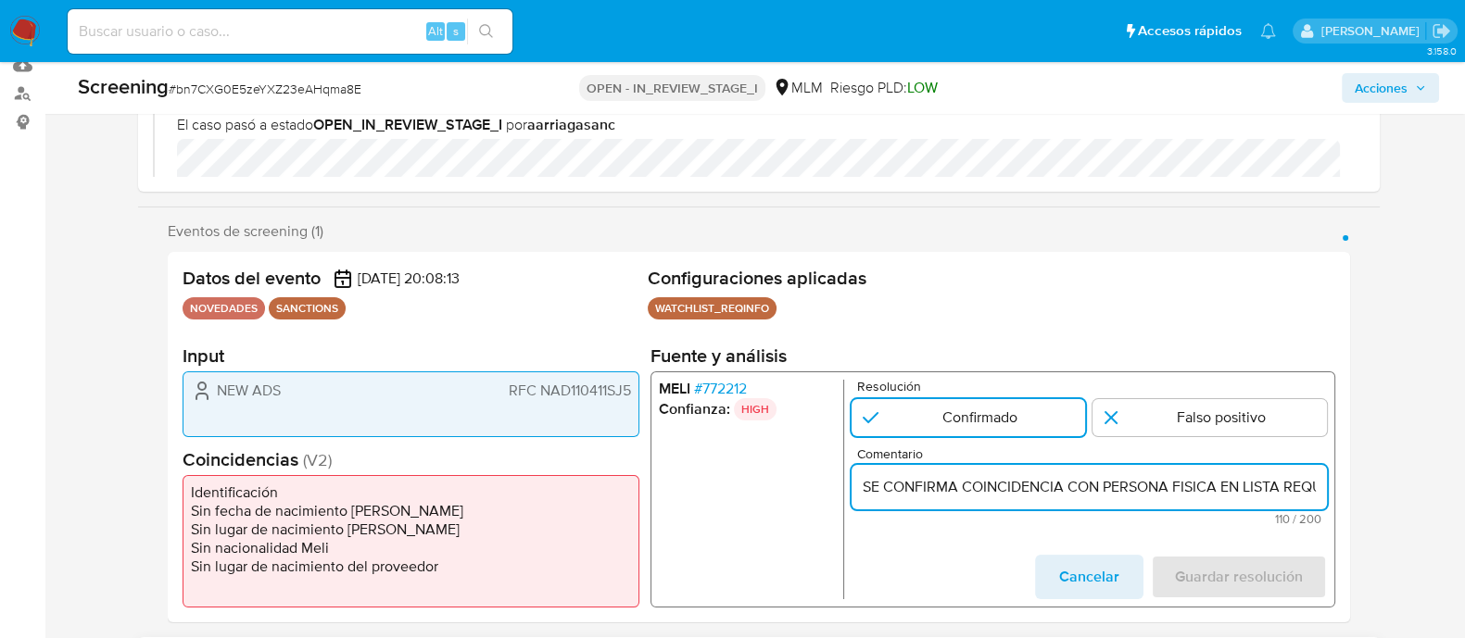
click at [1090, 483] on input "SE CONFIRMA COINCIDENCIA CON PERSONA FISICA EN LISTA REQUINFO POR NOMBRE COMPLE…" at bounding box center [1088, 487] width 475 height 24
paste input "SE CONFIRMA CONCIDENCIA CON CLIENTE, PERSONA MORAL EN LISTA REQUINFO POR RAZON …"
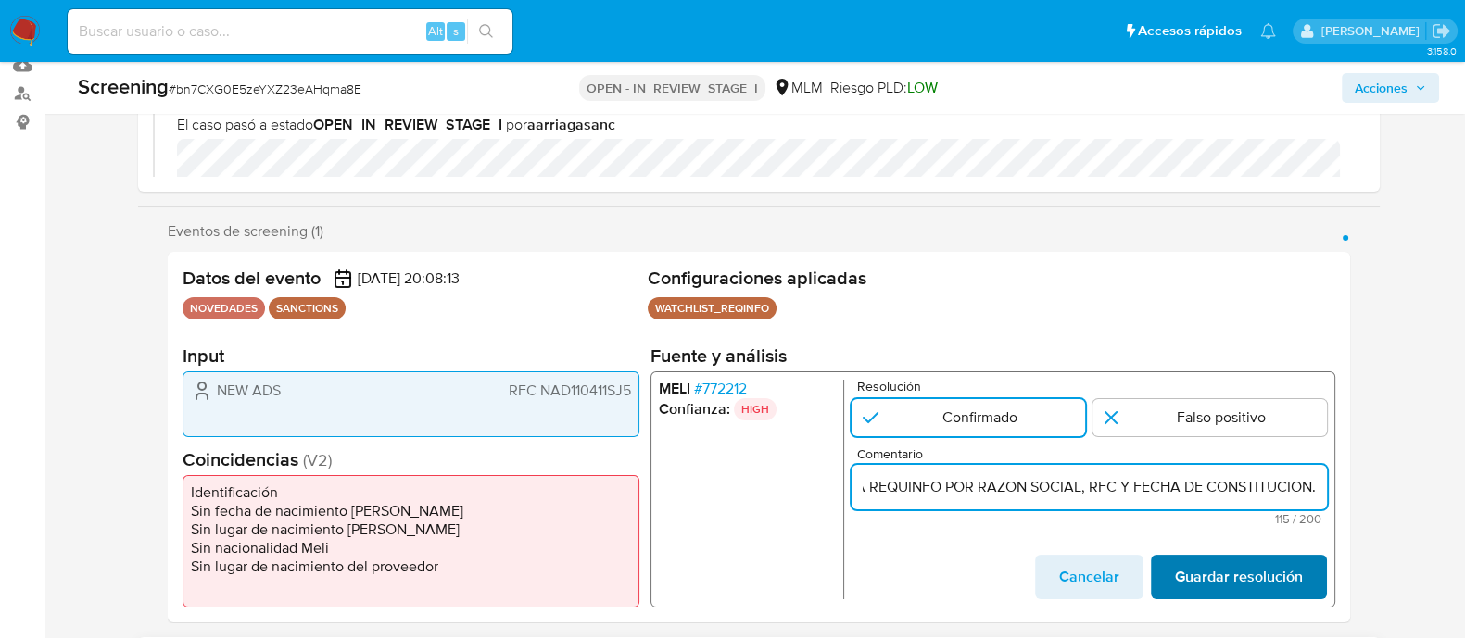
type input "SE CONFIRMA CONCIDENCIA CON CLIENTE, PERSONA MORAL EN LISTA REQUINFO POR RAZON …"
click at [1179, 562] on span "Guardar resolución" at bounding box center [1238, 577] width 128 height 41
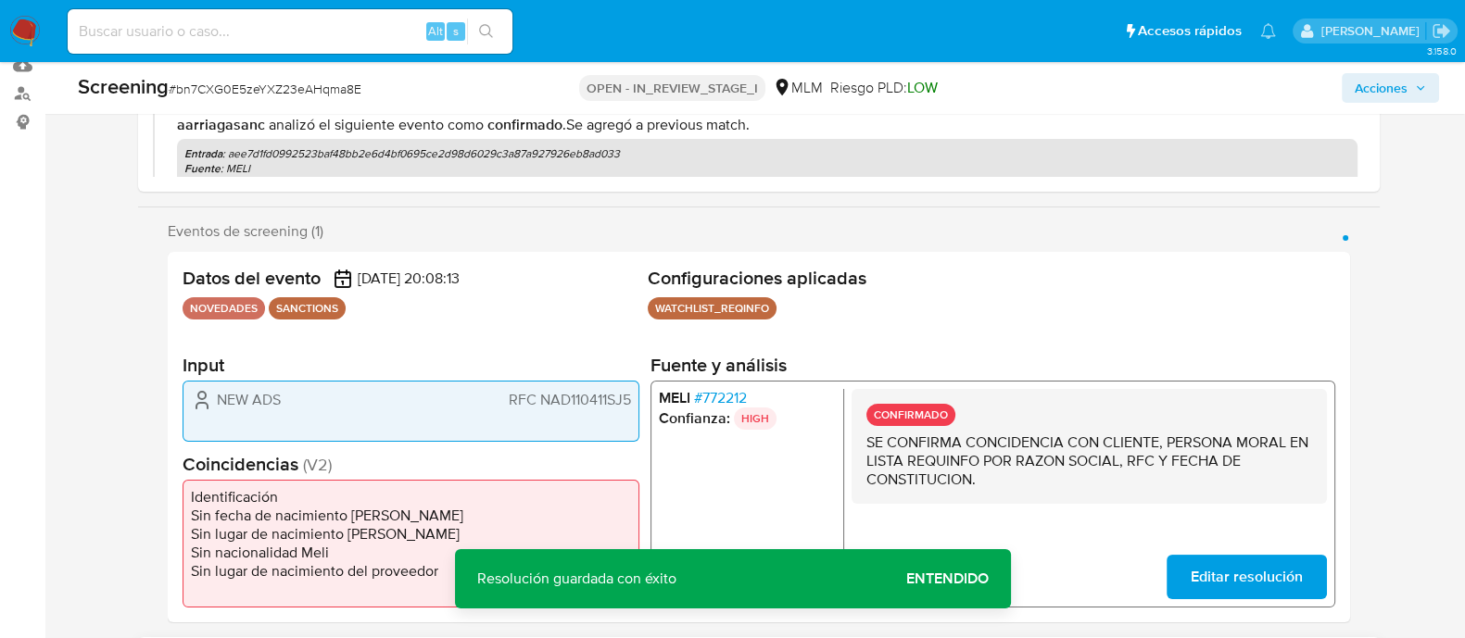
click at [928, 579] on span "Entendido" at bounding box center [947, 579] width 82 height 0
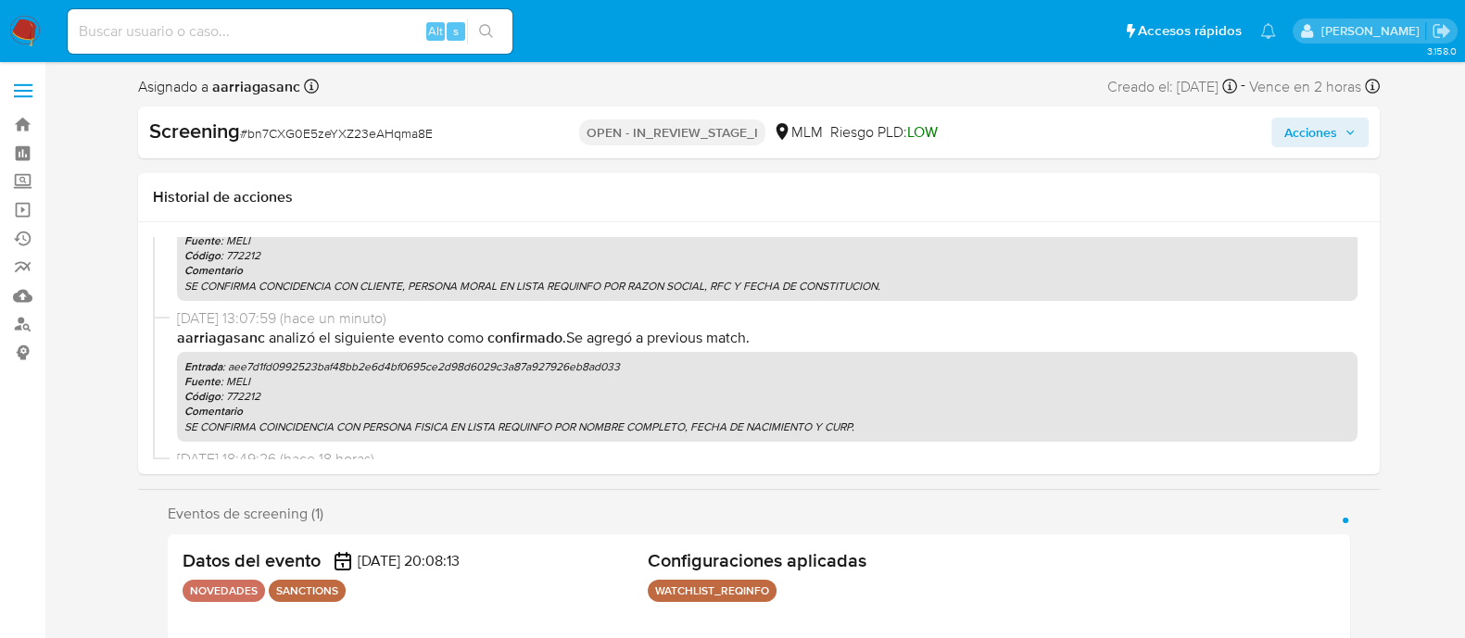
scroll to position [115, 0]
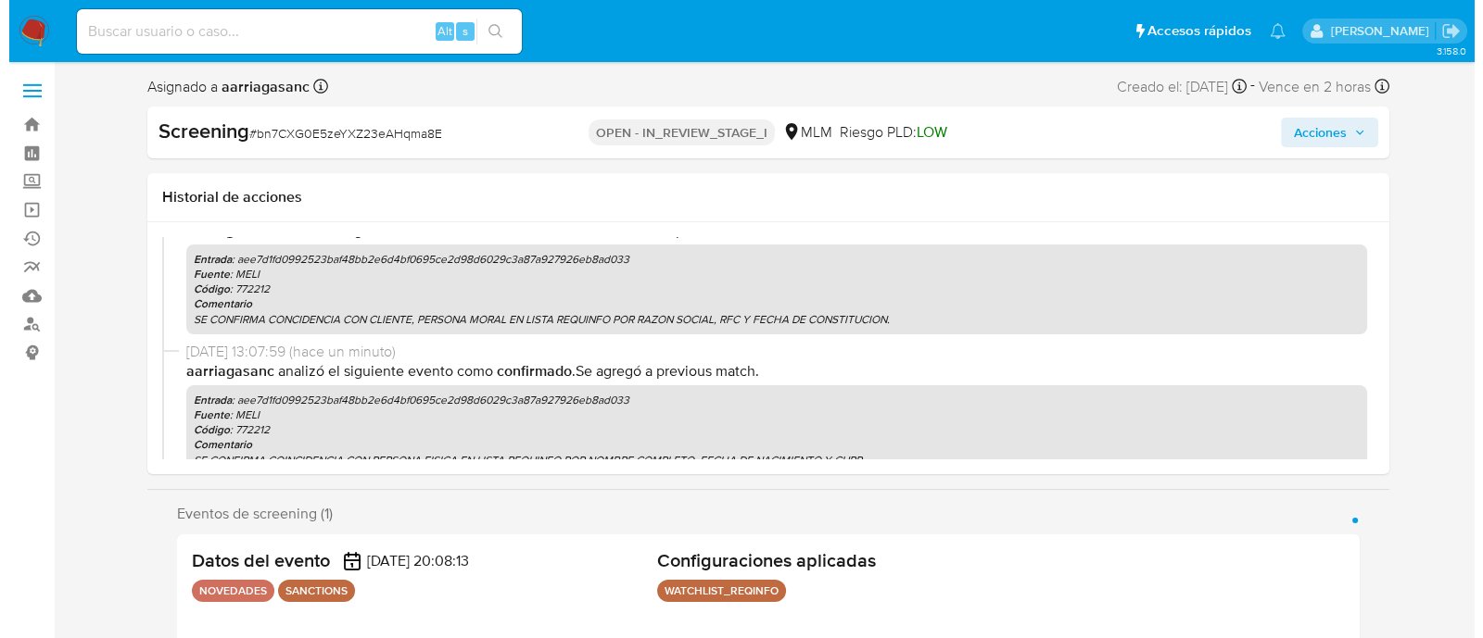
scroll to position [0, 0]
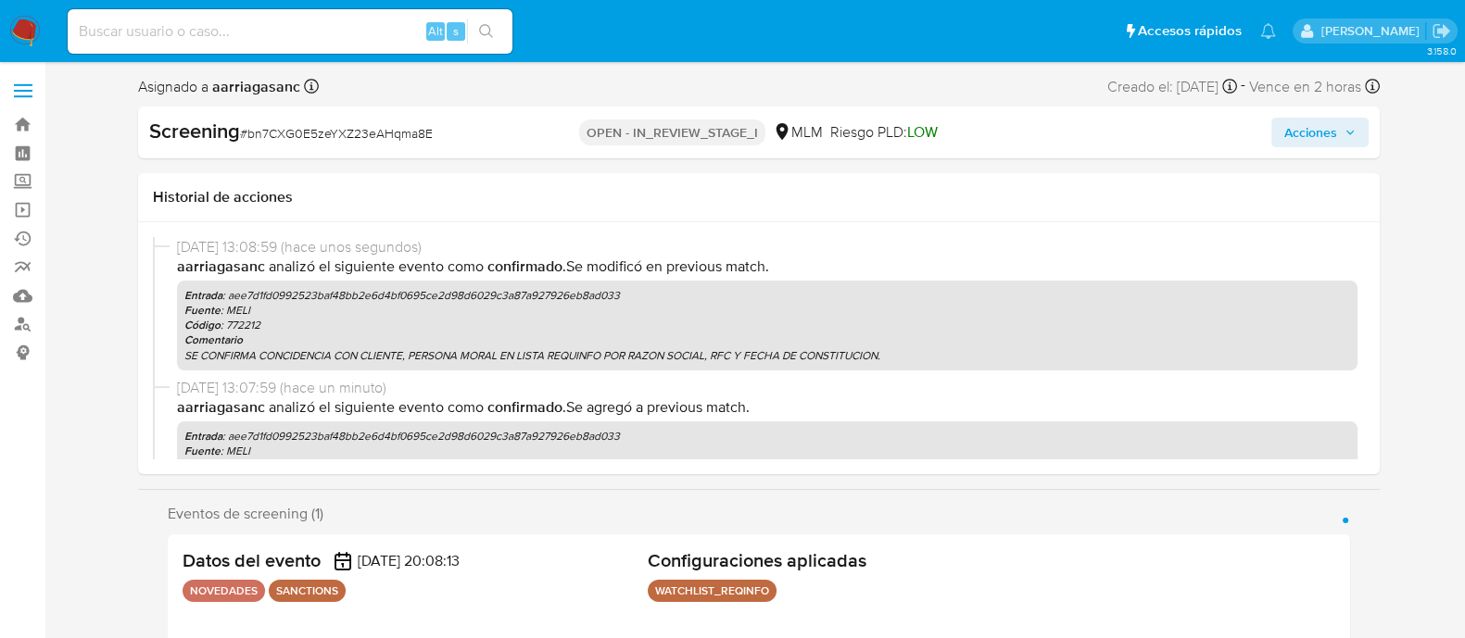
click at [1311, 135] on span "Acciones" at bounding box center [1310, 133] width 53 height 30
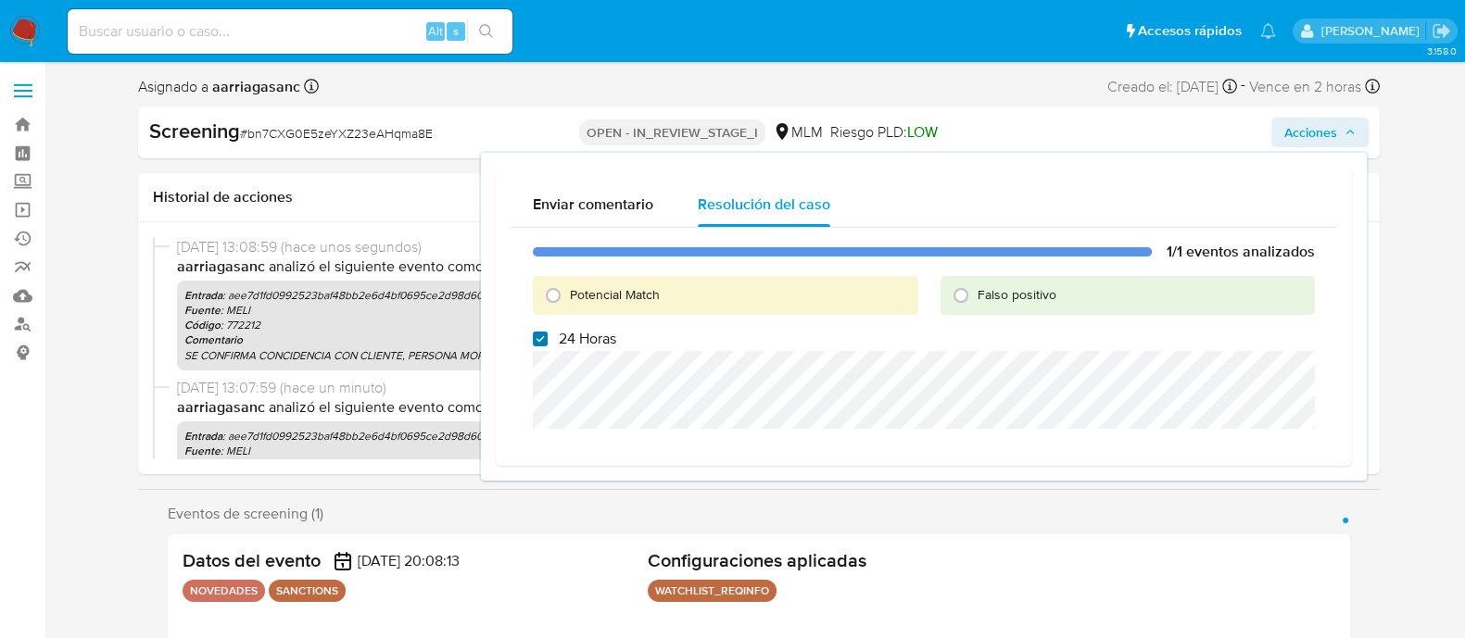
click at [542, 334] on input "24 Horas" at bounding box center [540, 339] width 15 height 15
checkbox input "false"
click at [563, 281] on input "Potencial Match" at bounding box center [553, 296] width 30 height 30
radio input "true"
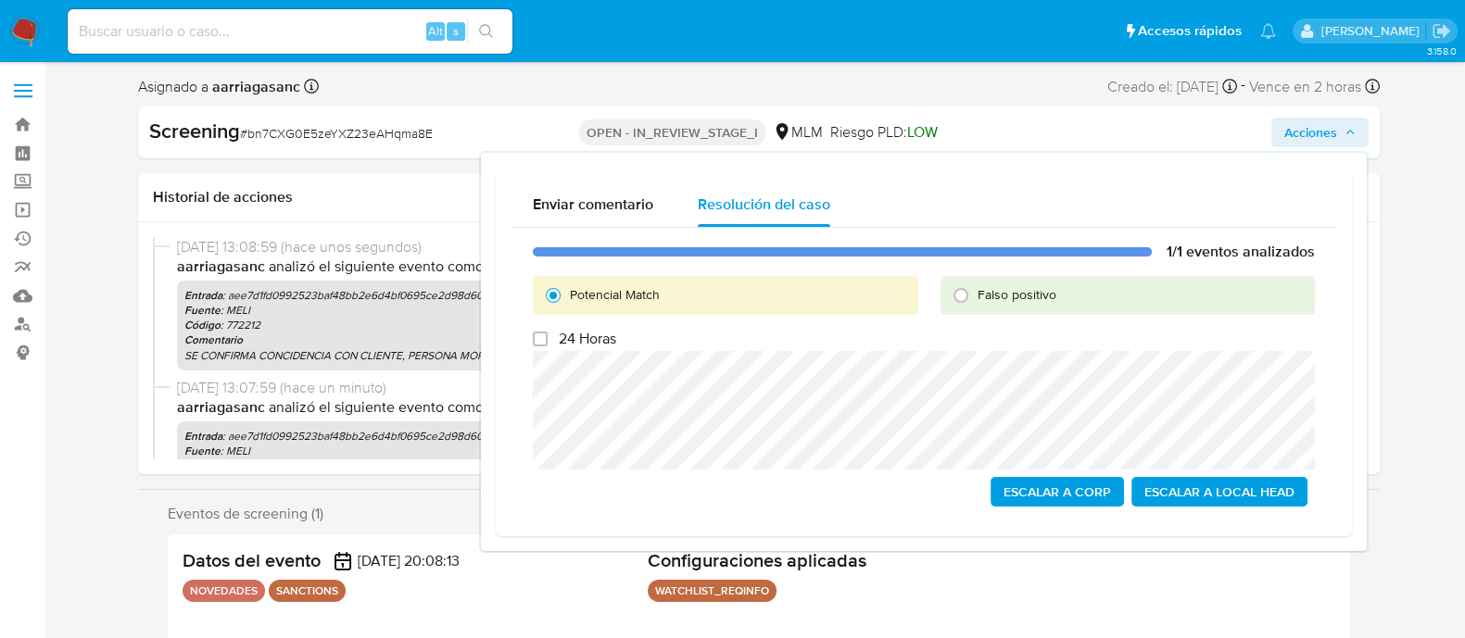
click at [1197, 486] on span "Escalar a Local Head" at bounding box center [1219, 492] width 150 height 26
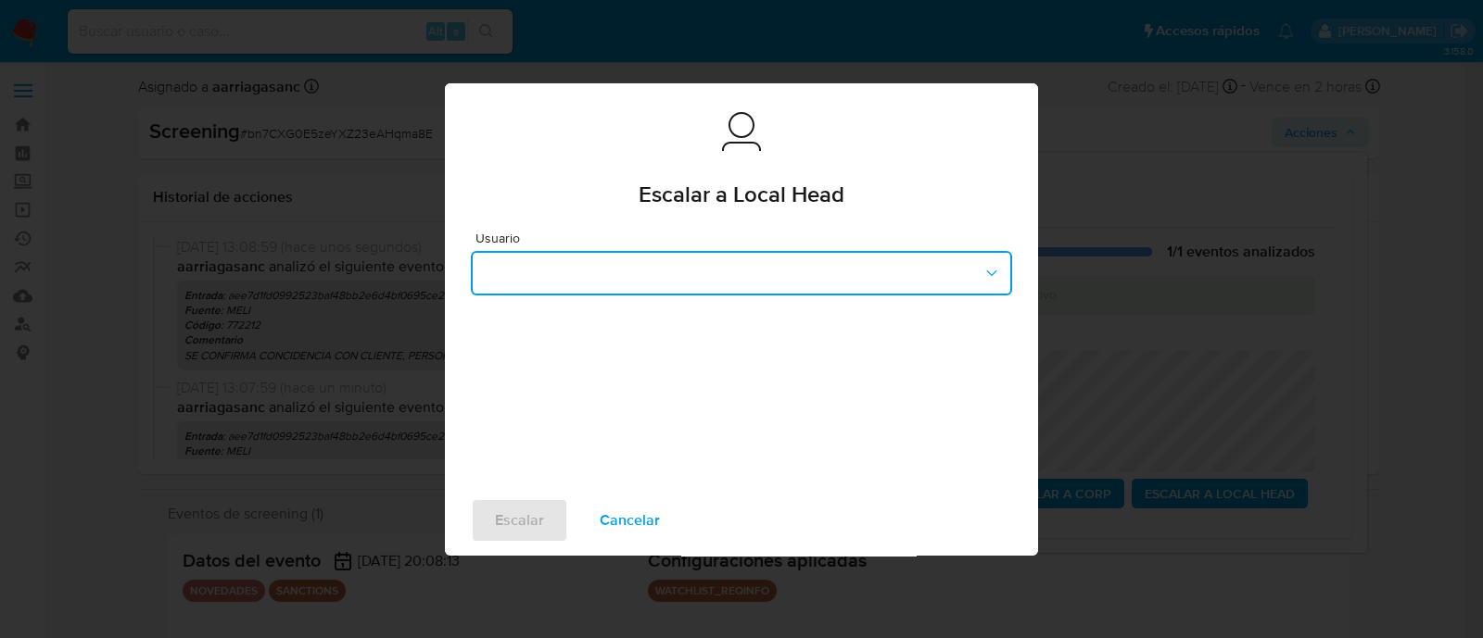
click at [861, 269] on button "button" at bounding box center [741, 273] width 541 height 44
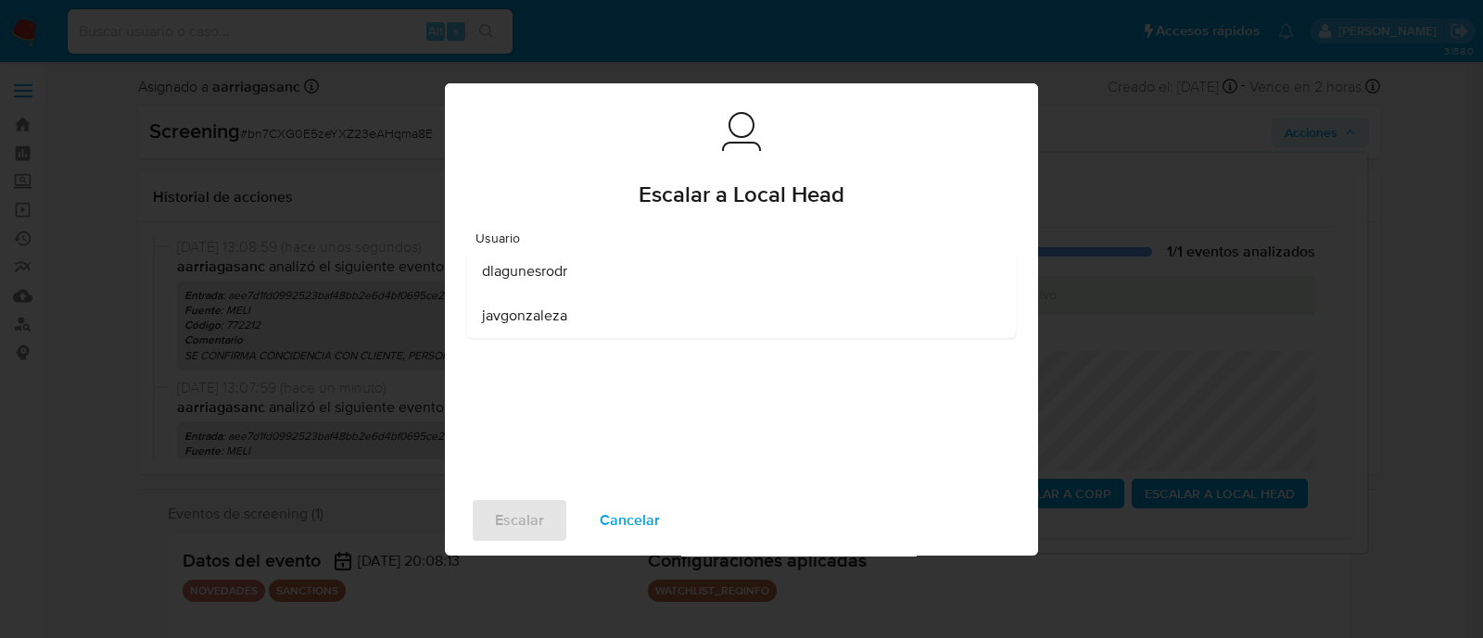
click at [589, 284] on div "dlagunesrodr" at bounding box center [736, 271] width 508 height 44
click at [524, 507] on span "Escalar" at bounding box center [519, 520] width 49 height 41
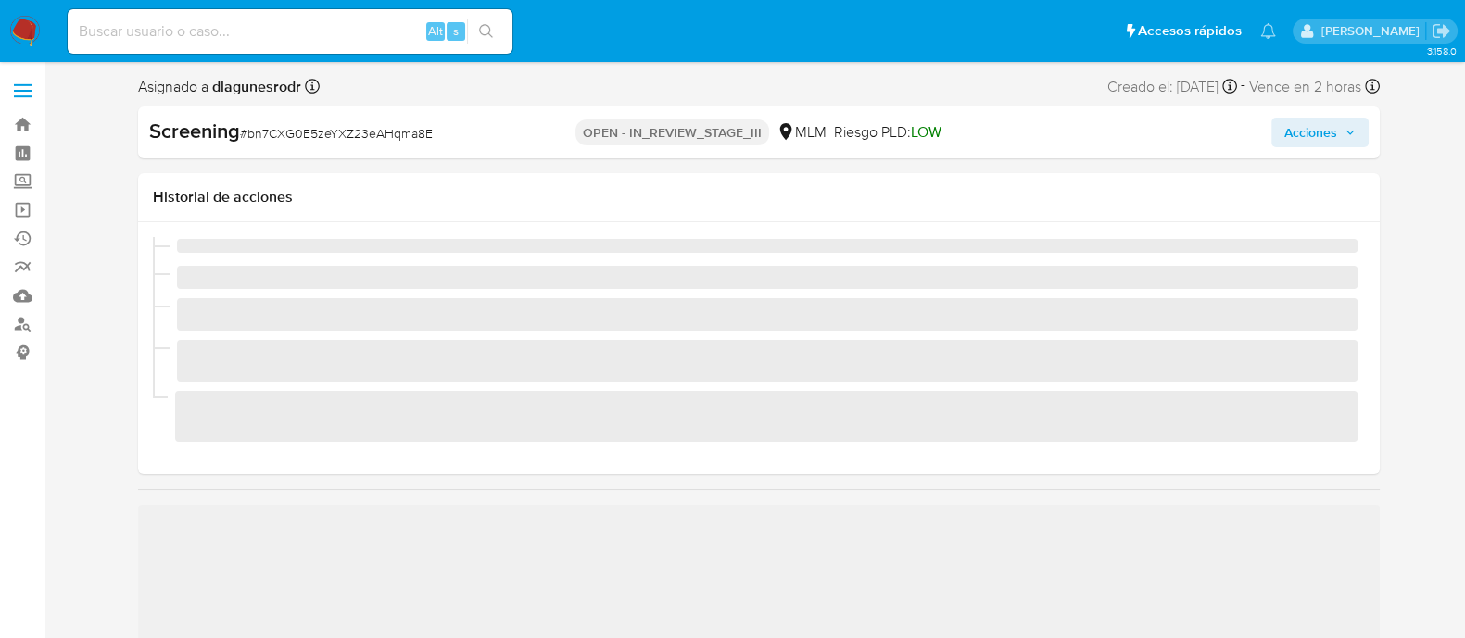
scroll to position [782, 0]
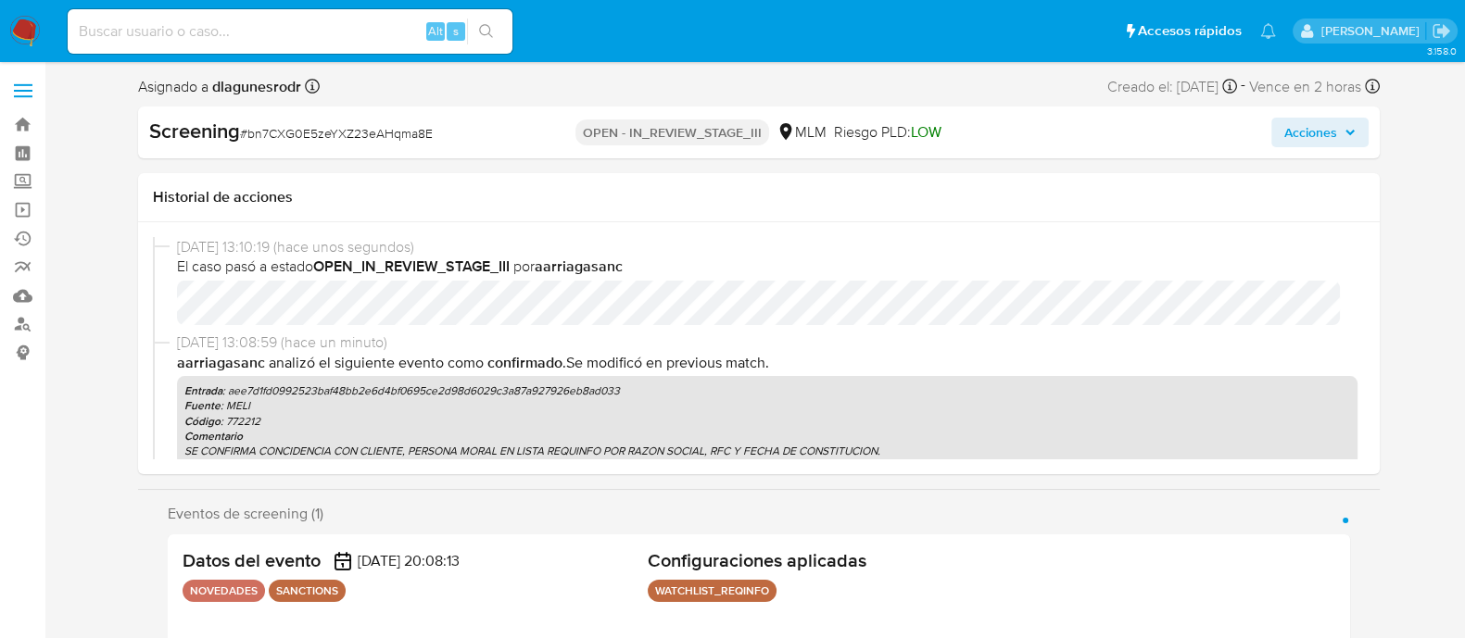
select select "10"
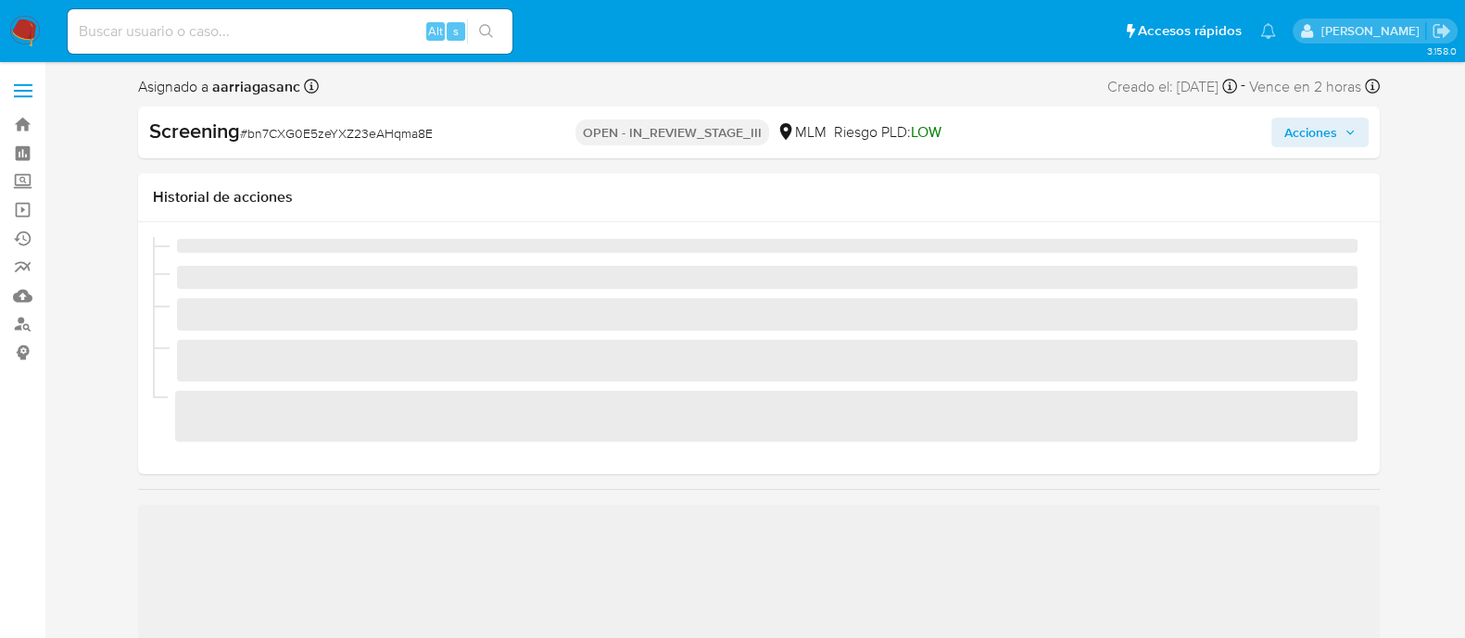
scroll to position [782, 0]
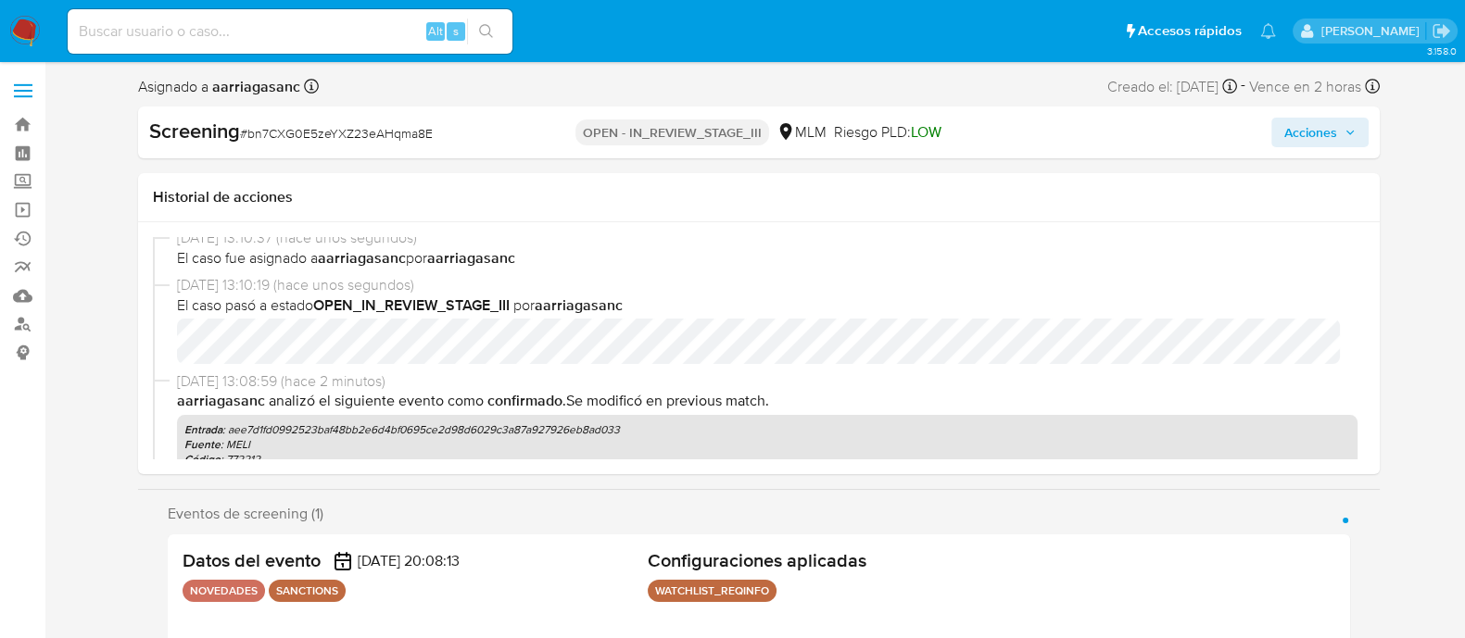
select select "10"
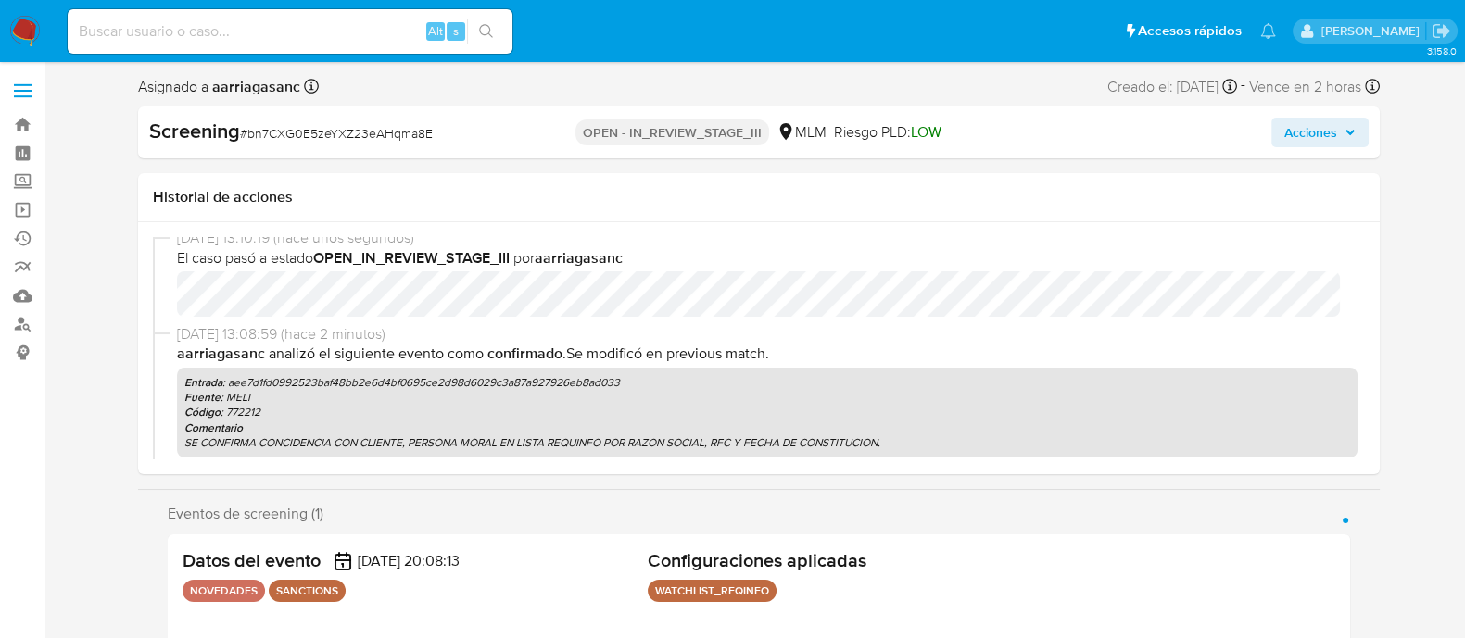
scroll to position [115, 0]
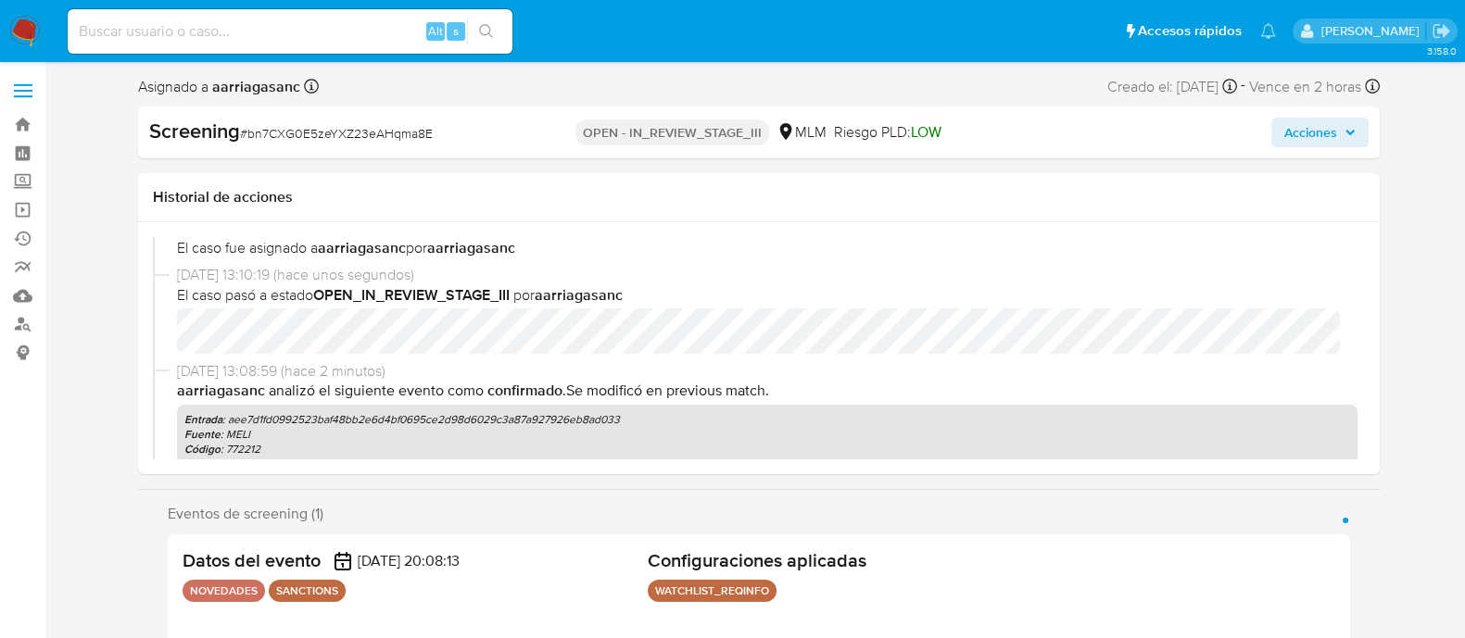
click at [1325, 127] on span "Acciones" at bounding box center [1310, 133] width 53 height 30
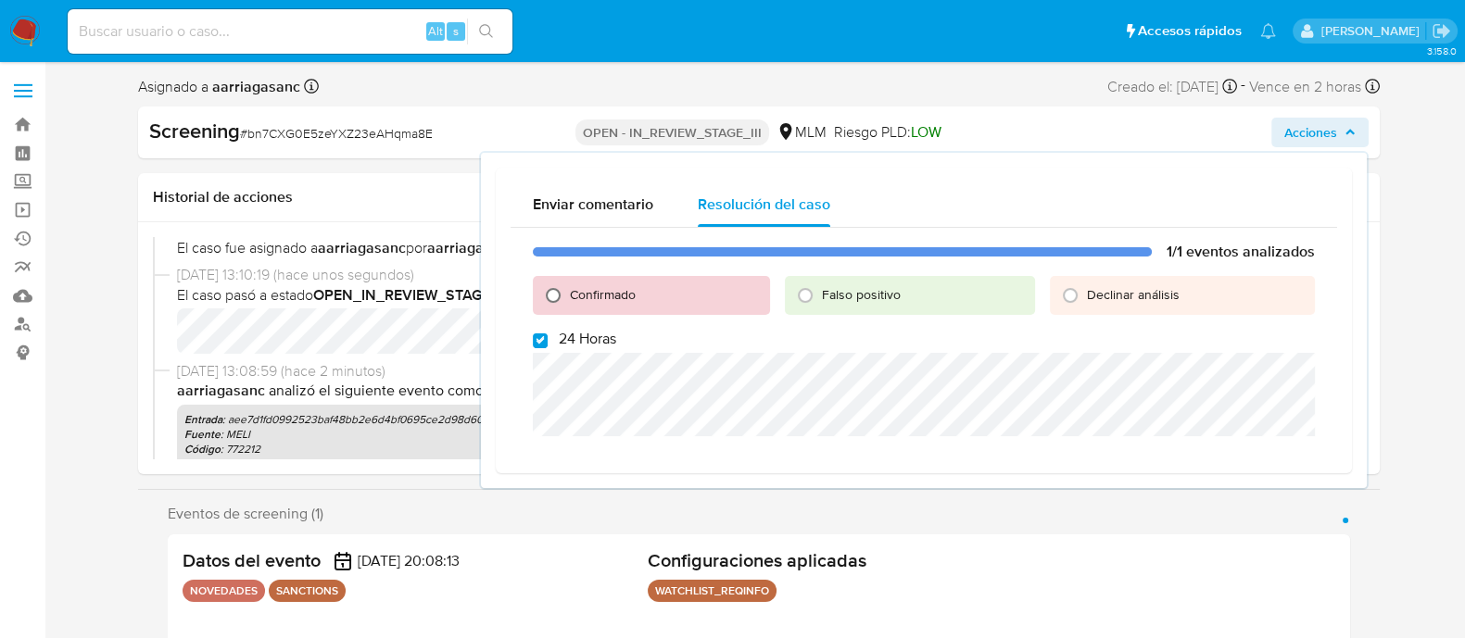
click at [549, 296] on input "Confirmado" at bounding box center [553, 296] width 30 height 30
radio input "true"
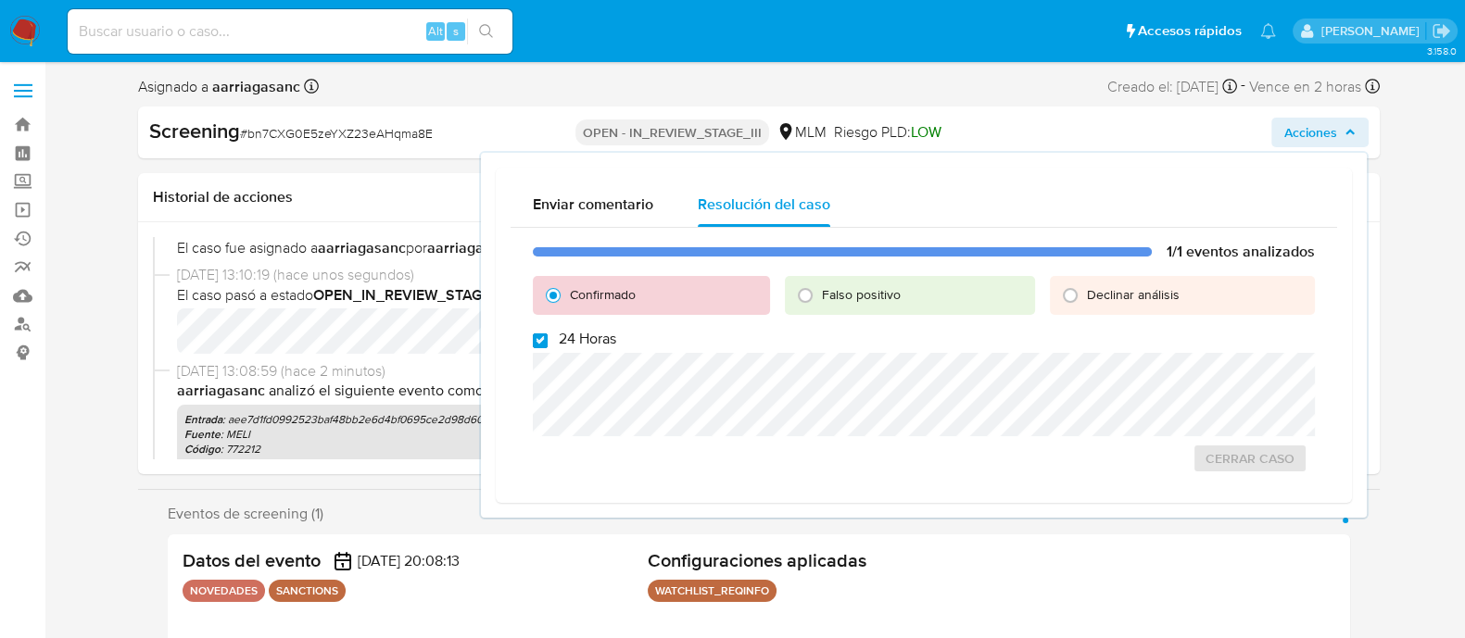
click at [544, 346] on input "24 Horas" at bounding box center [540, 341] width 15 height 15
checkbox input "false"
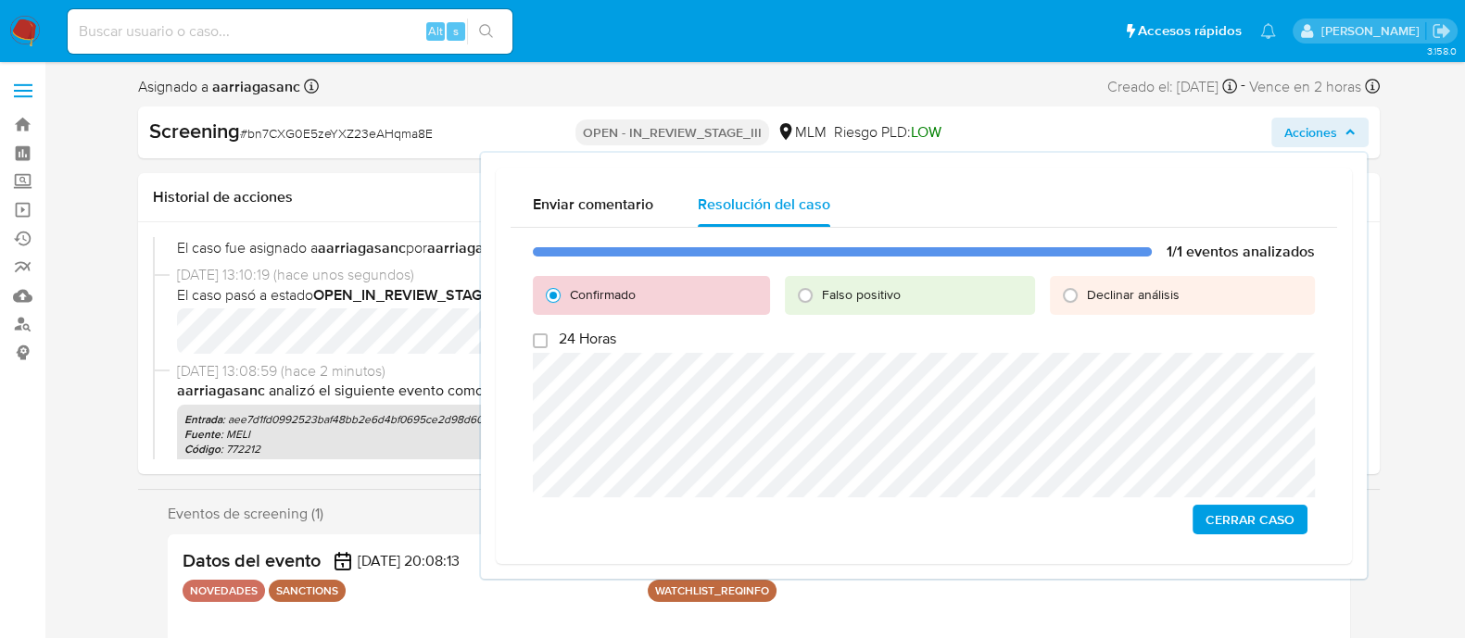
click at [1241, 531] on span "Cerrar Caso" at bounding box center [1249, 520] width 89 height 26
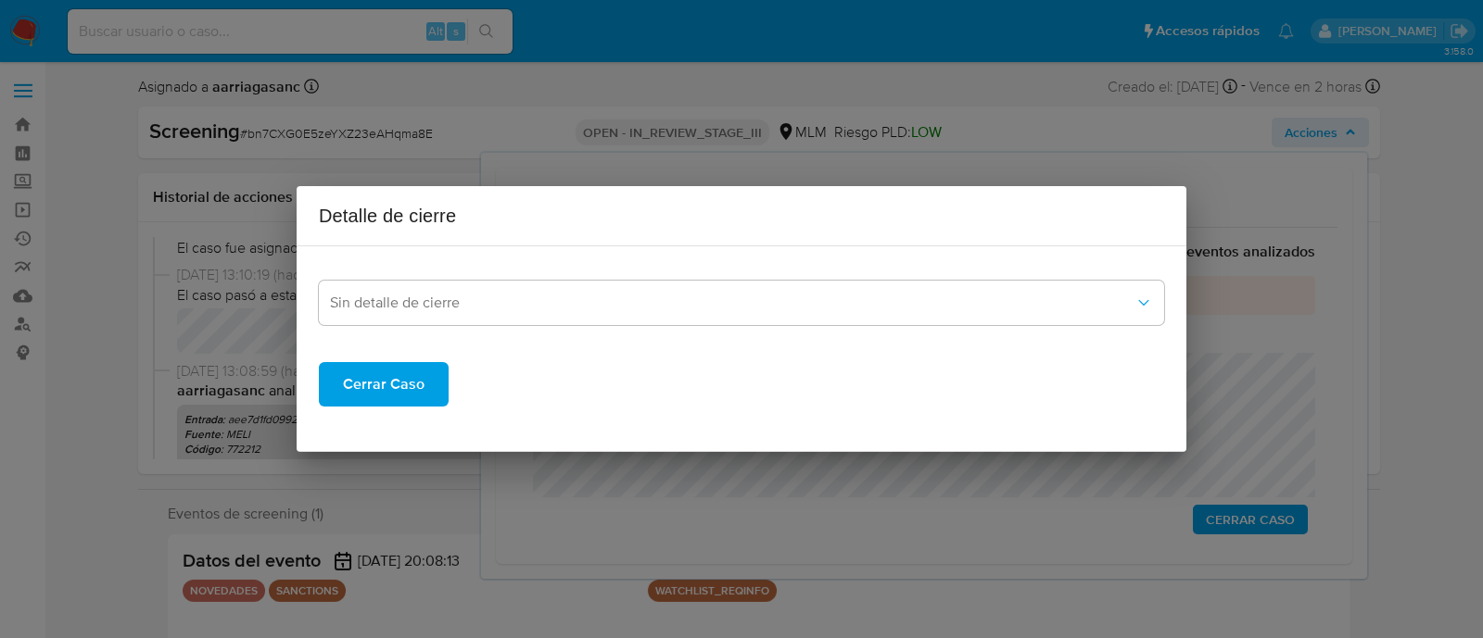
click at [390, 400] on span "Cerrar Caso" at bounding box center [384, 384] width 82 height 41
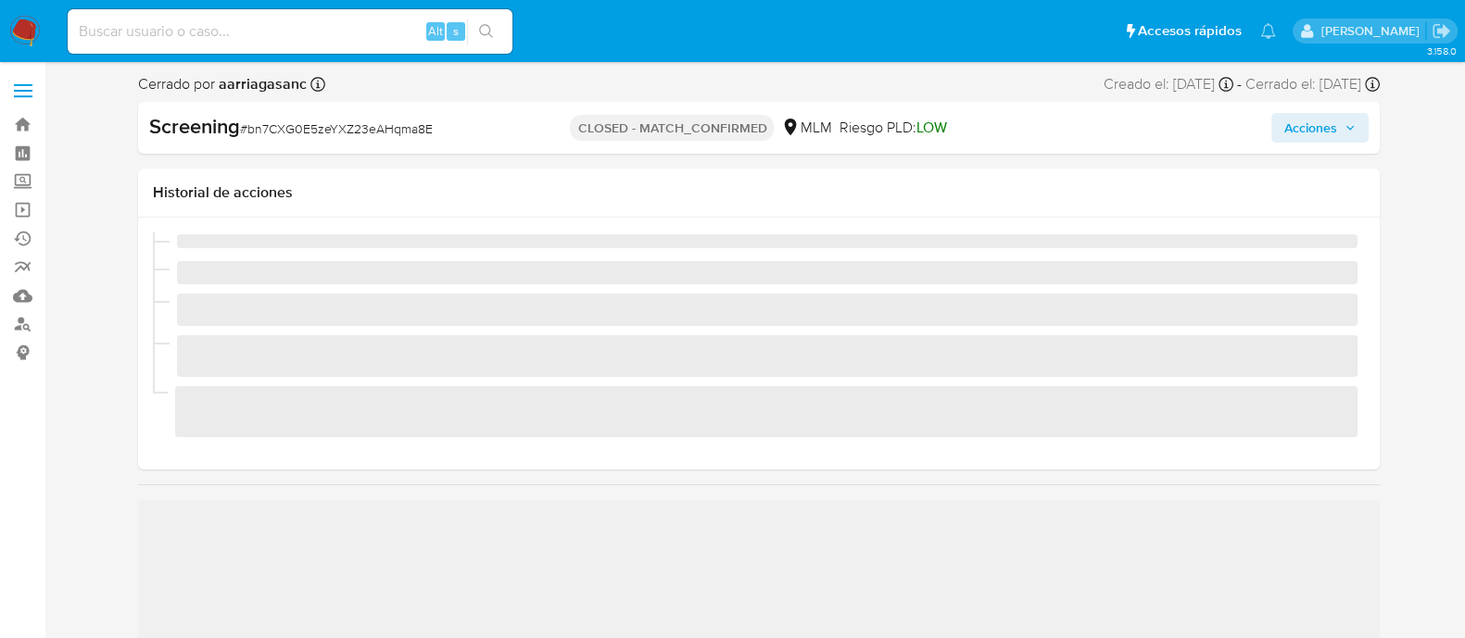
click at [7, 24] on nav "Pausado Ver notificaciones Alt s Accesos rápidos Presiona las siguientes teclas…" at bounding box center [732, 31] width 1465 height 62
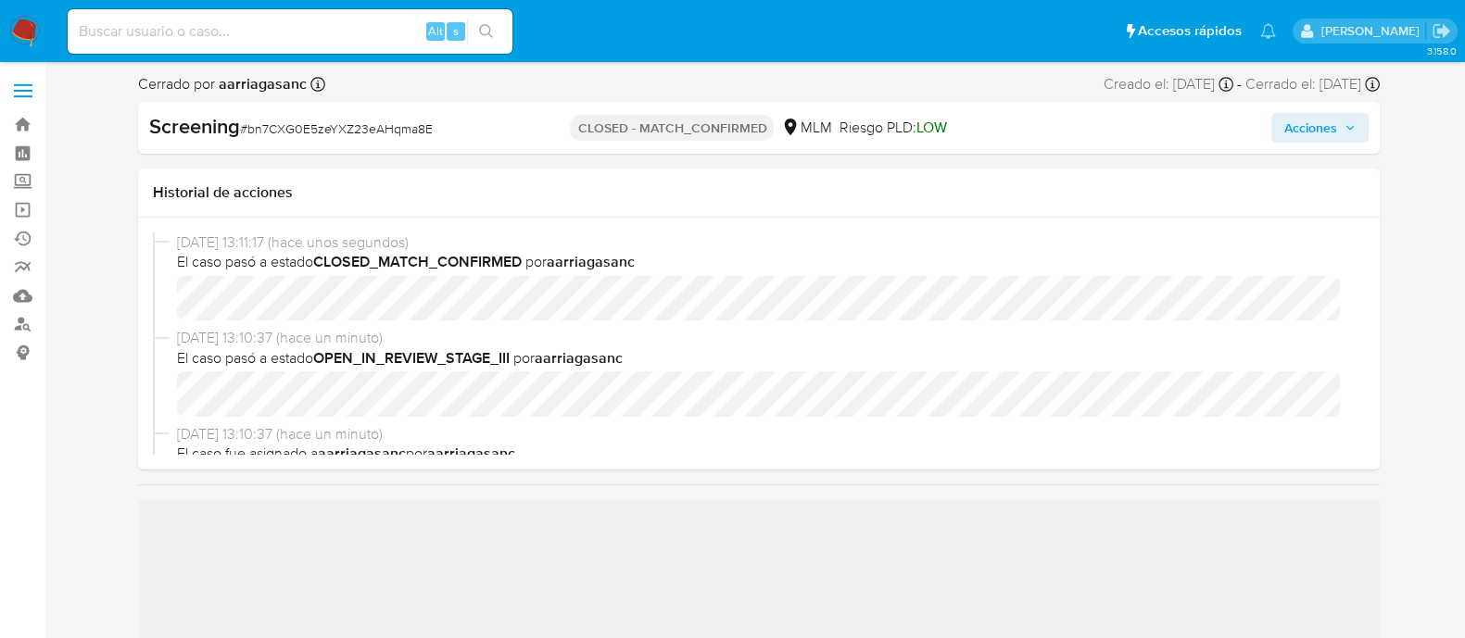
click at [17, 30] on img at bounding box center [25, 32] width 32 height 32
